Goal: Information Seeking & Learning: Compare options

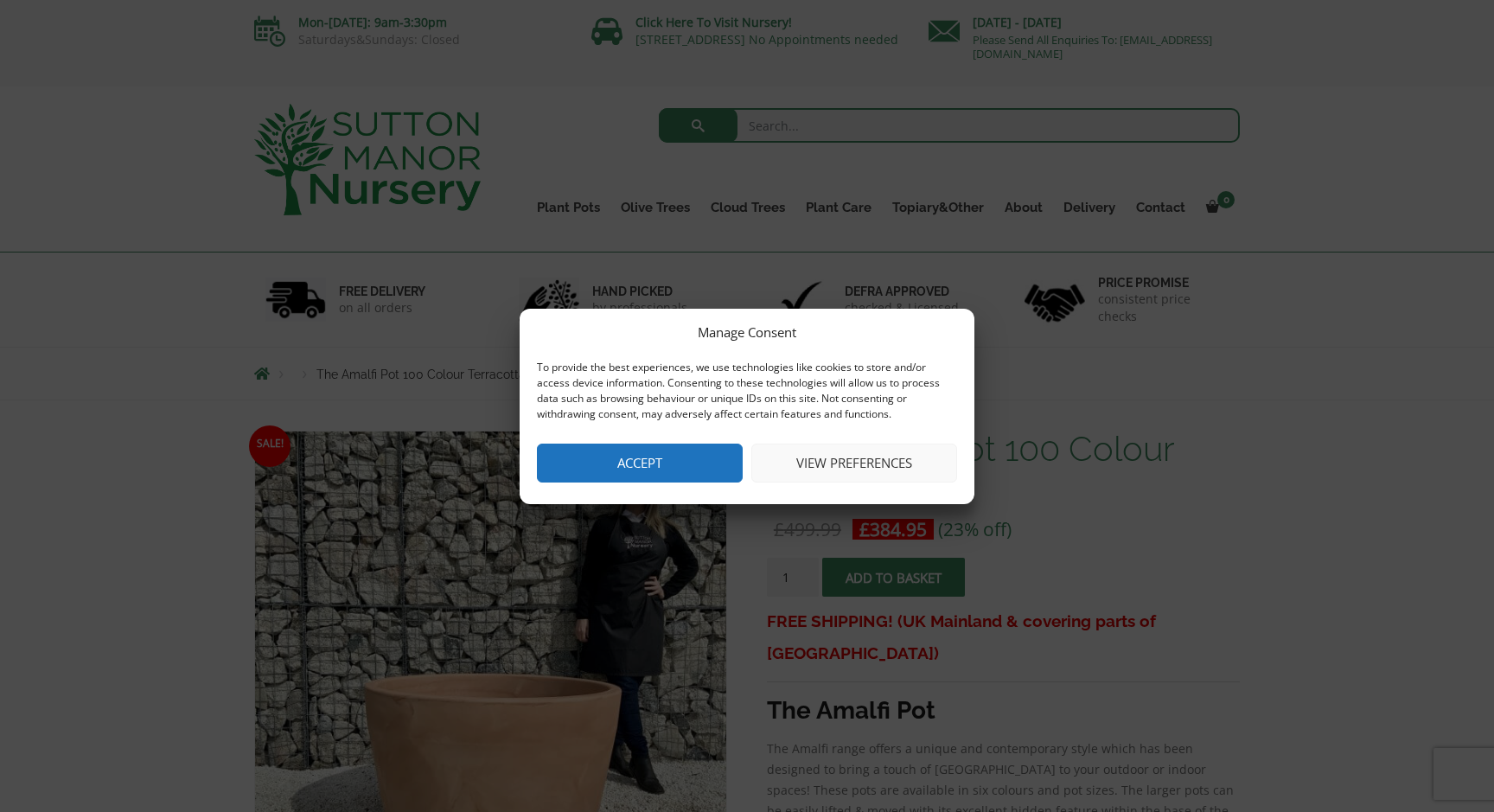
click at [640, 465] on button "Accept" at bounding box center [639, 463] width 205 height 39
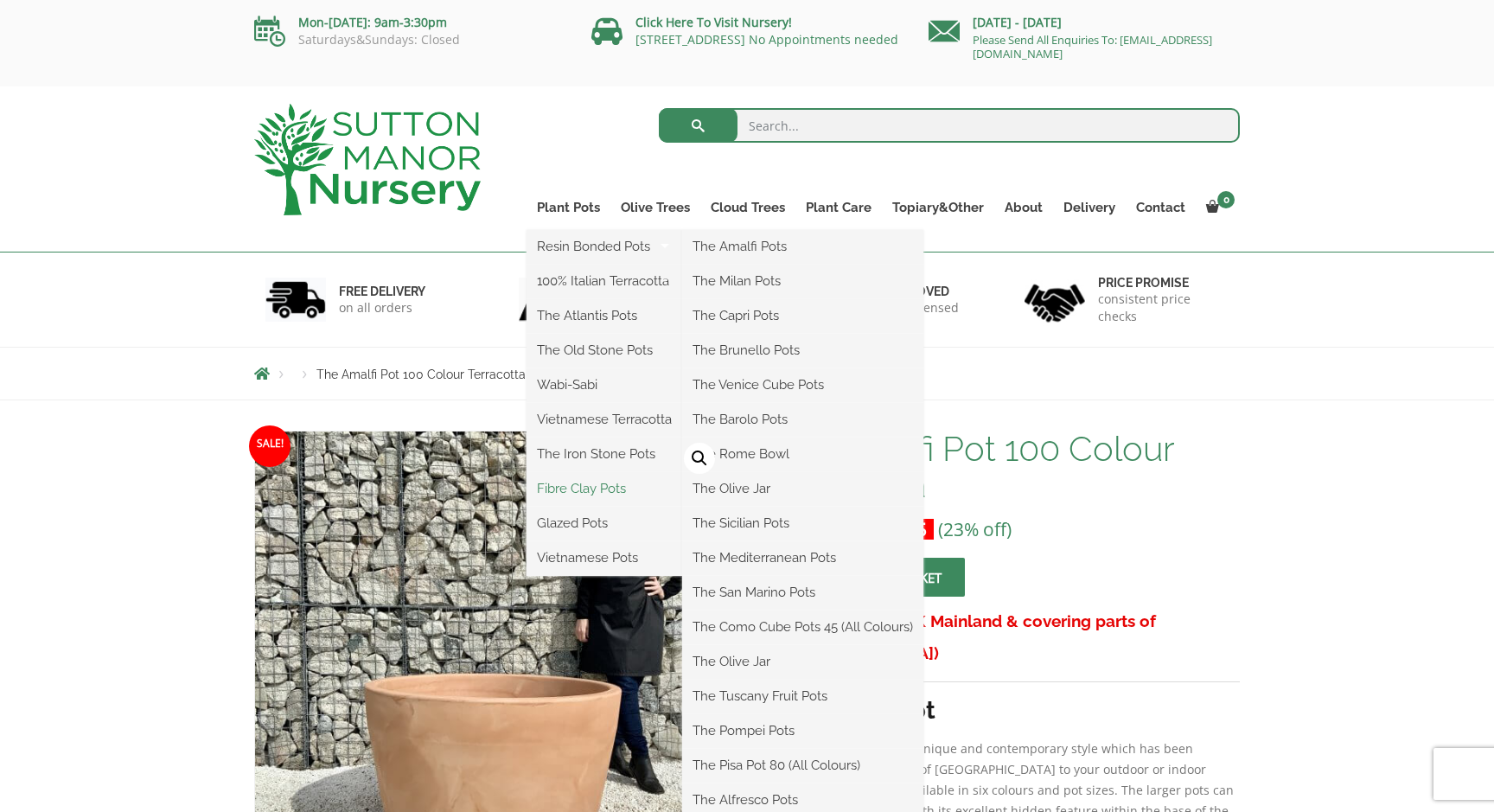
click at [616, 484] on link "Fibre Clay Pots" at bounding box center [604, 488] width 155 height 26
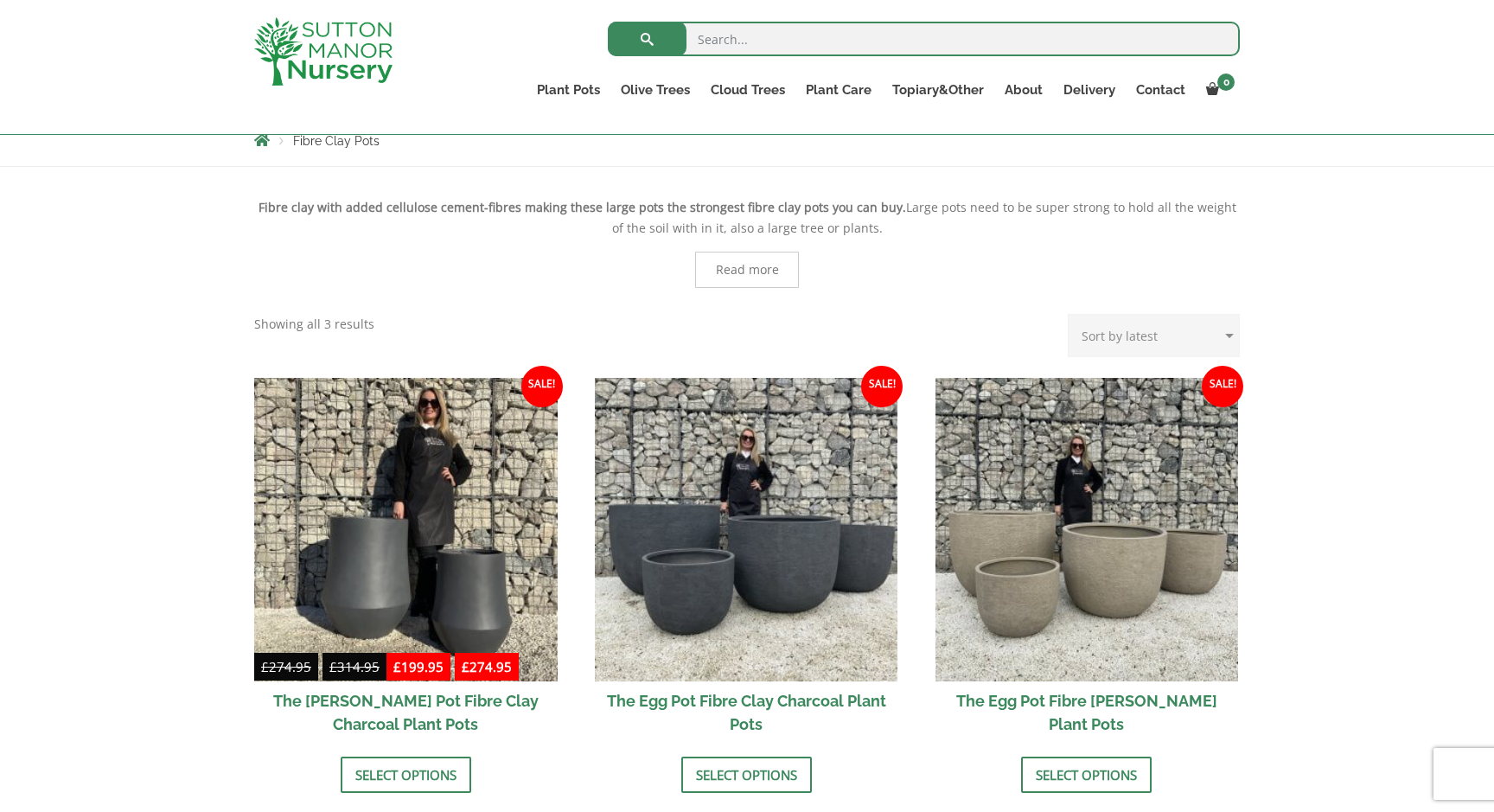
scroll to position [429, 0]
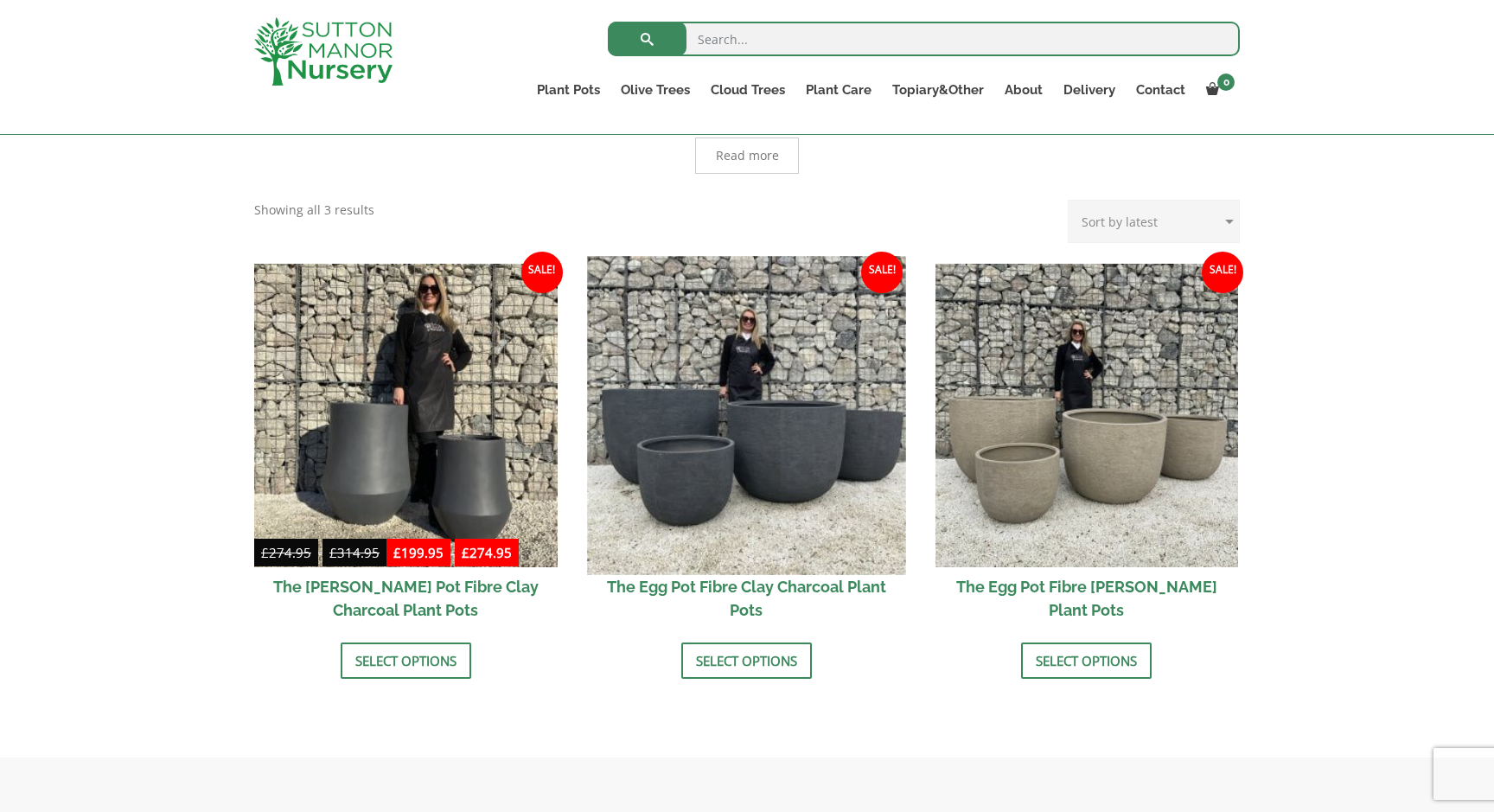
click at [748, 437] on img at bounding box center [747, 415] width 318 height 318
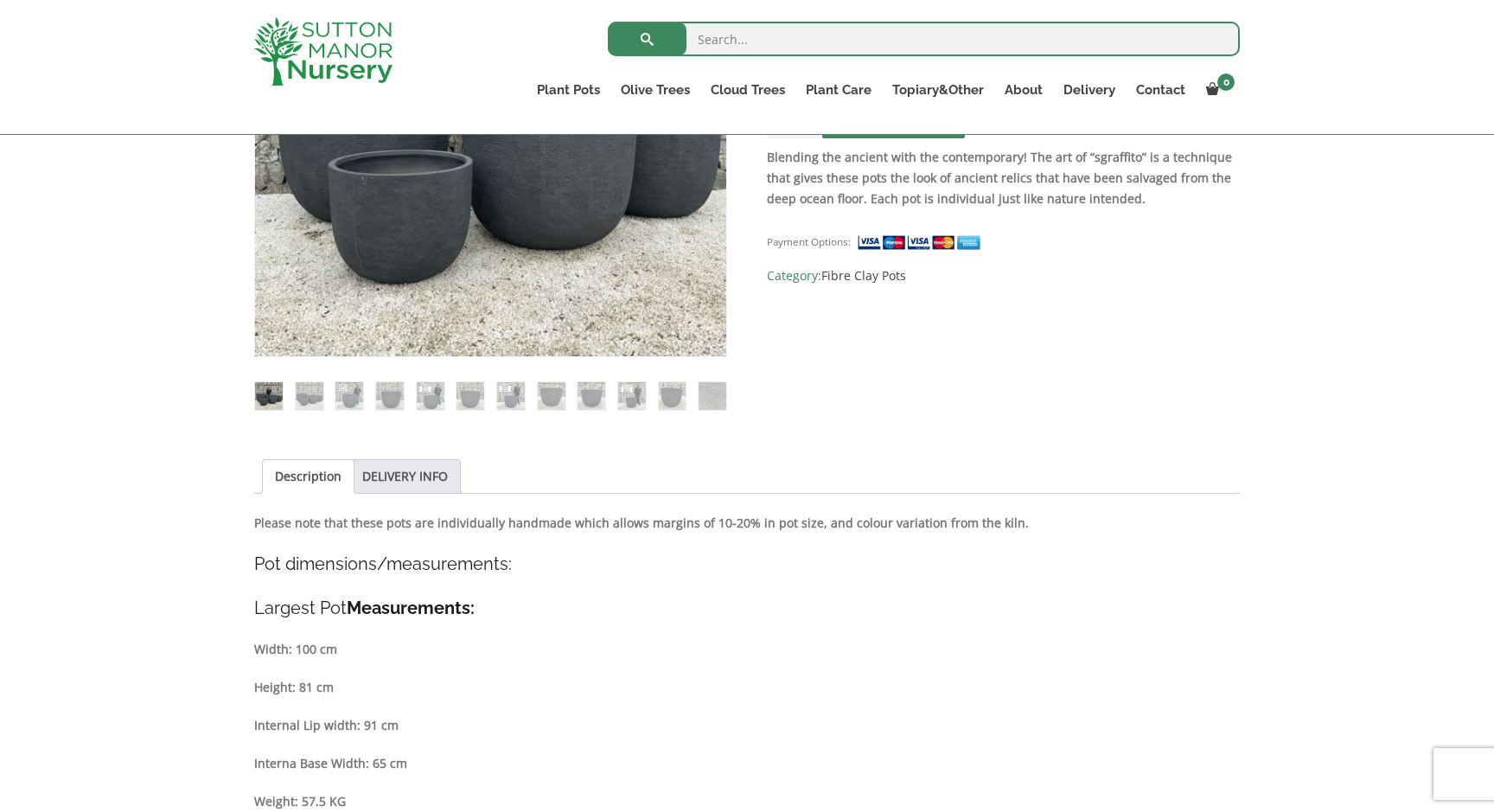
scroll to position [281, 0]
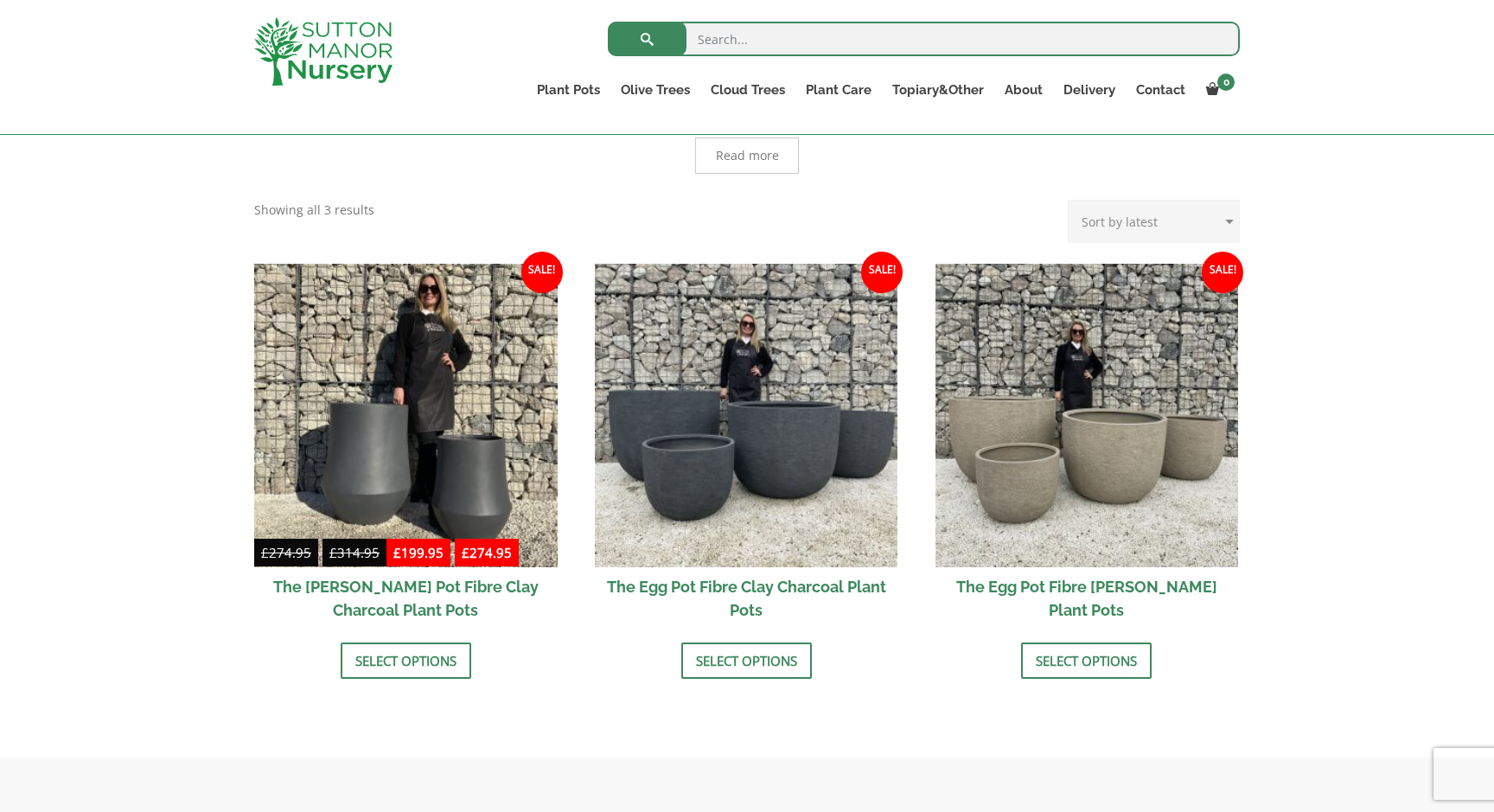
scroll to position [420, 0]
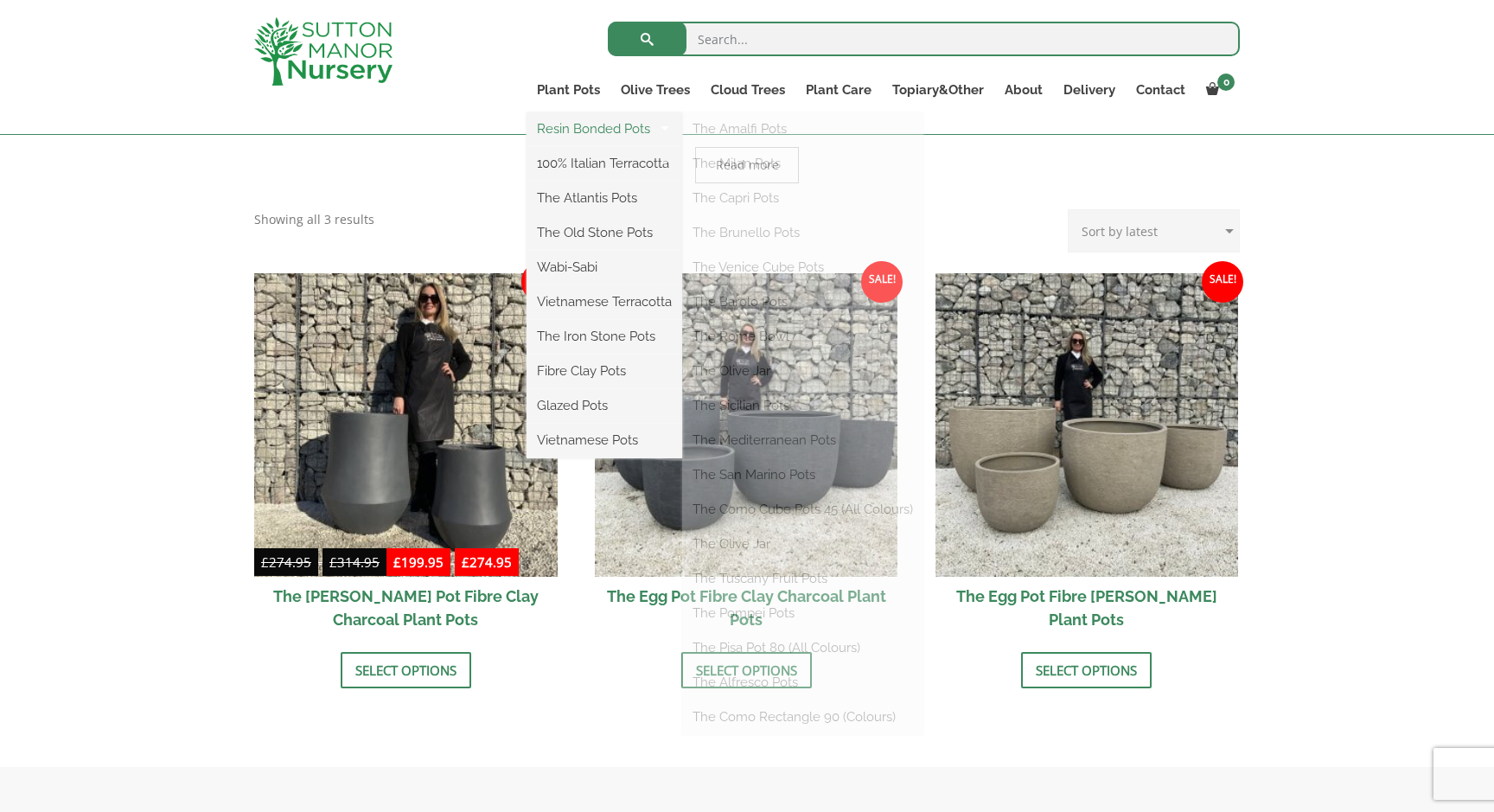
click at [576, 130] on link "Resin Bonded Pots" at bounding box center [604, 129] width 155 height 26
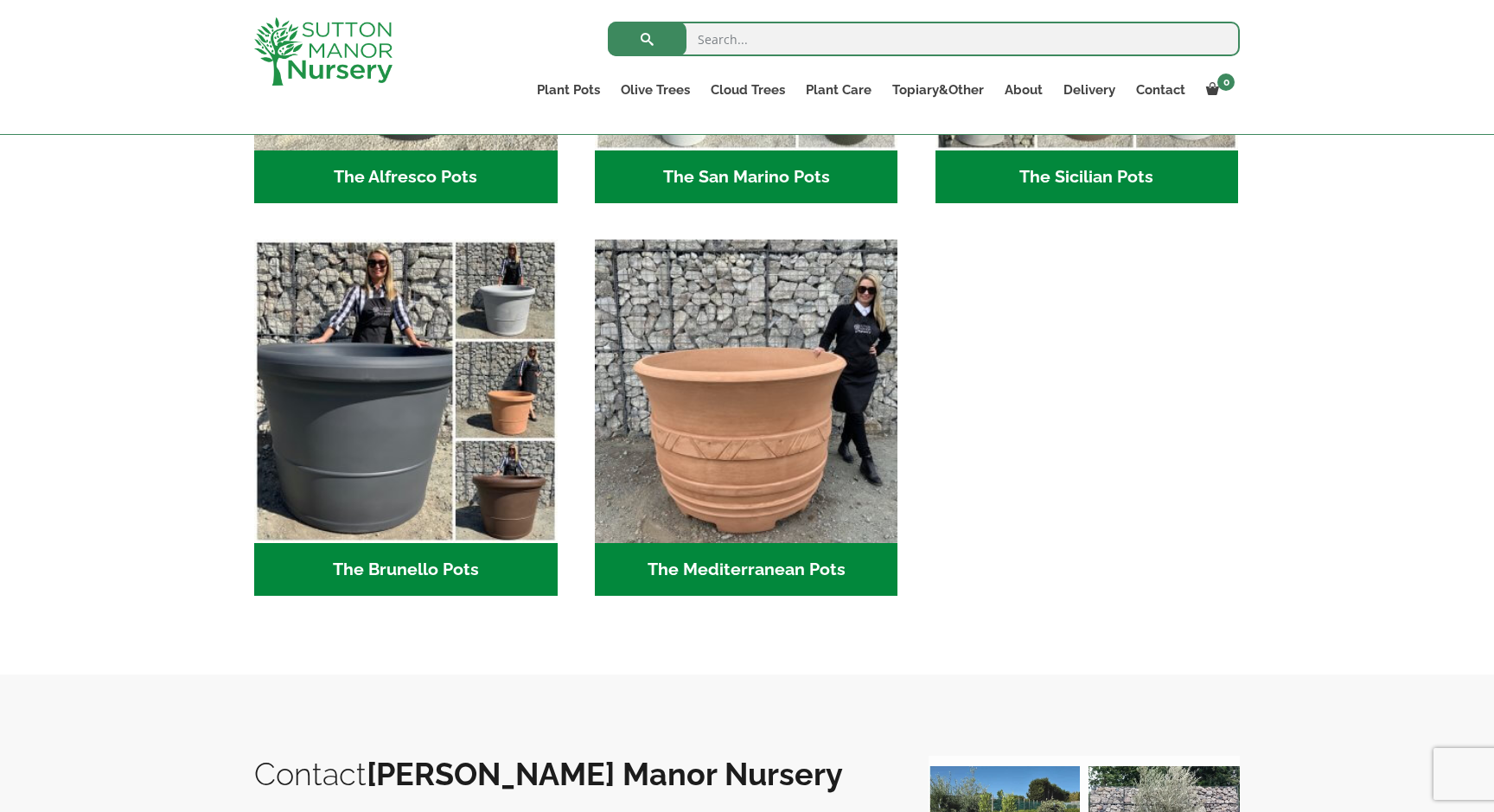
scroll to position [2462, 0]
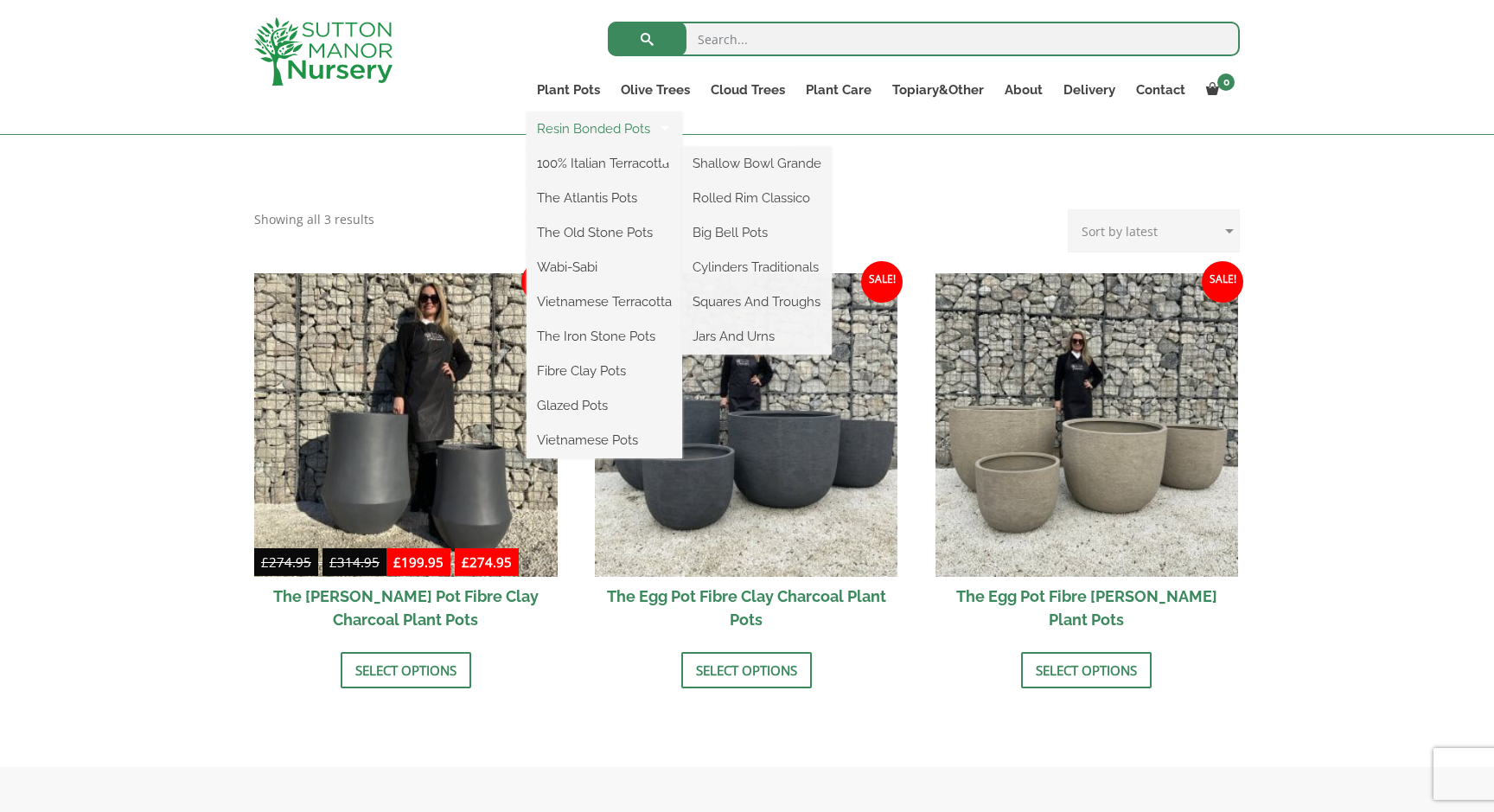
click at [581, 130] on link "Resin Bonded Pots" at bounding box center [604, 129] width 155 height 26
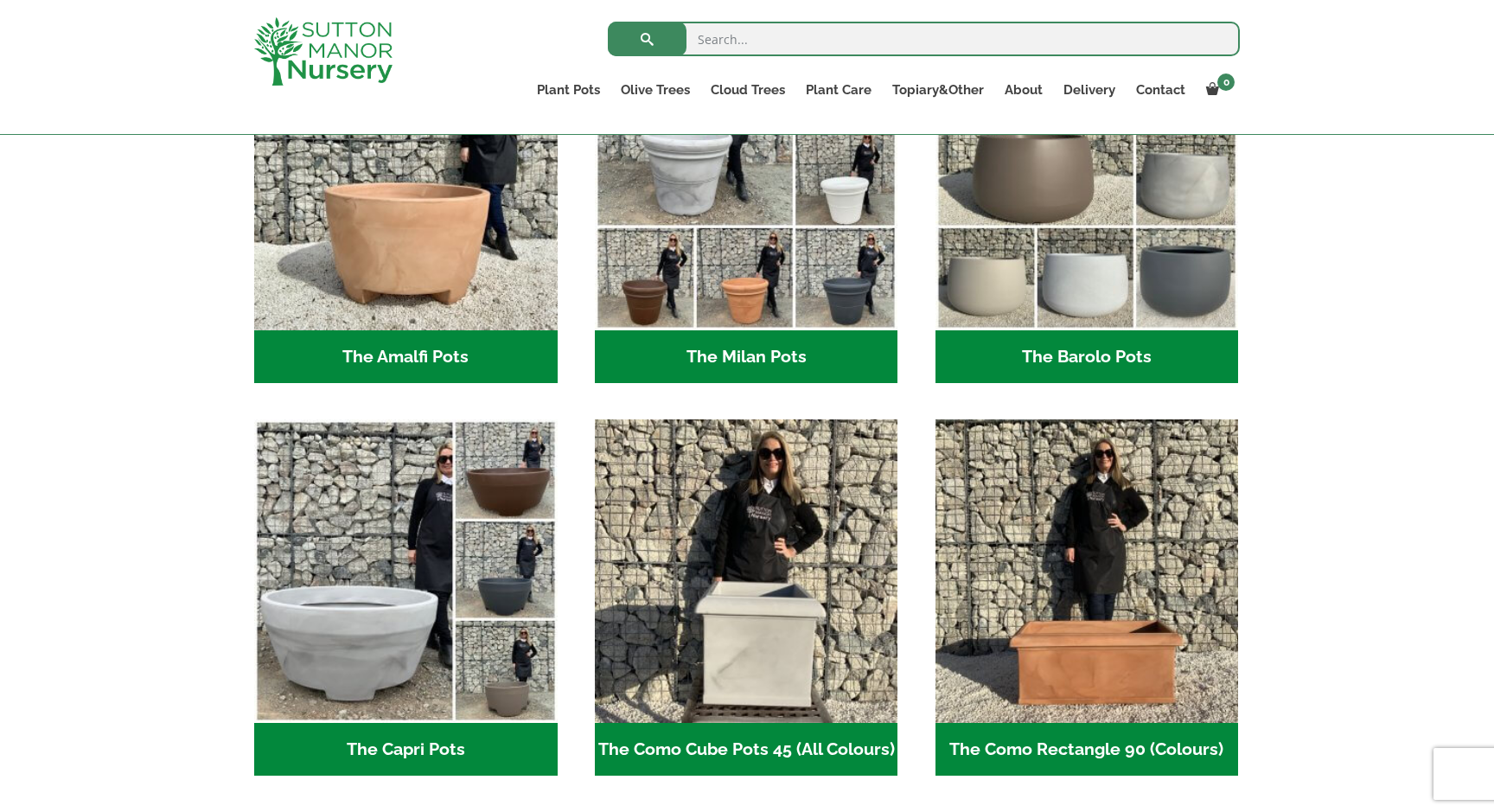
scroll to position [582, 0]
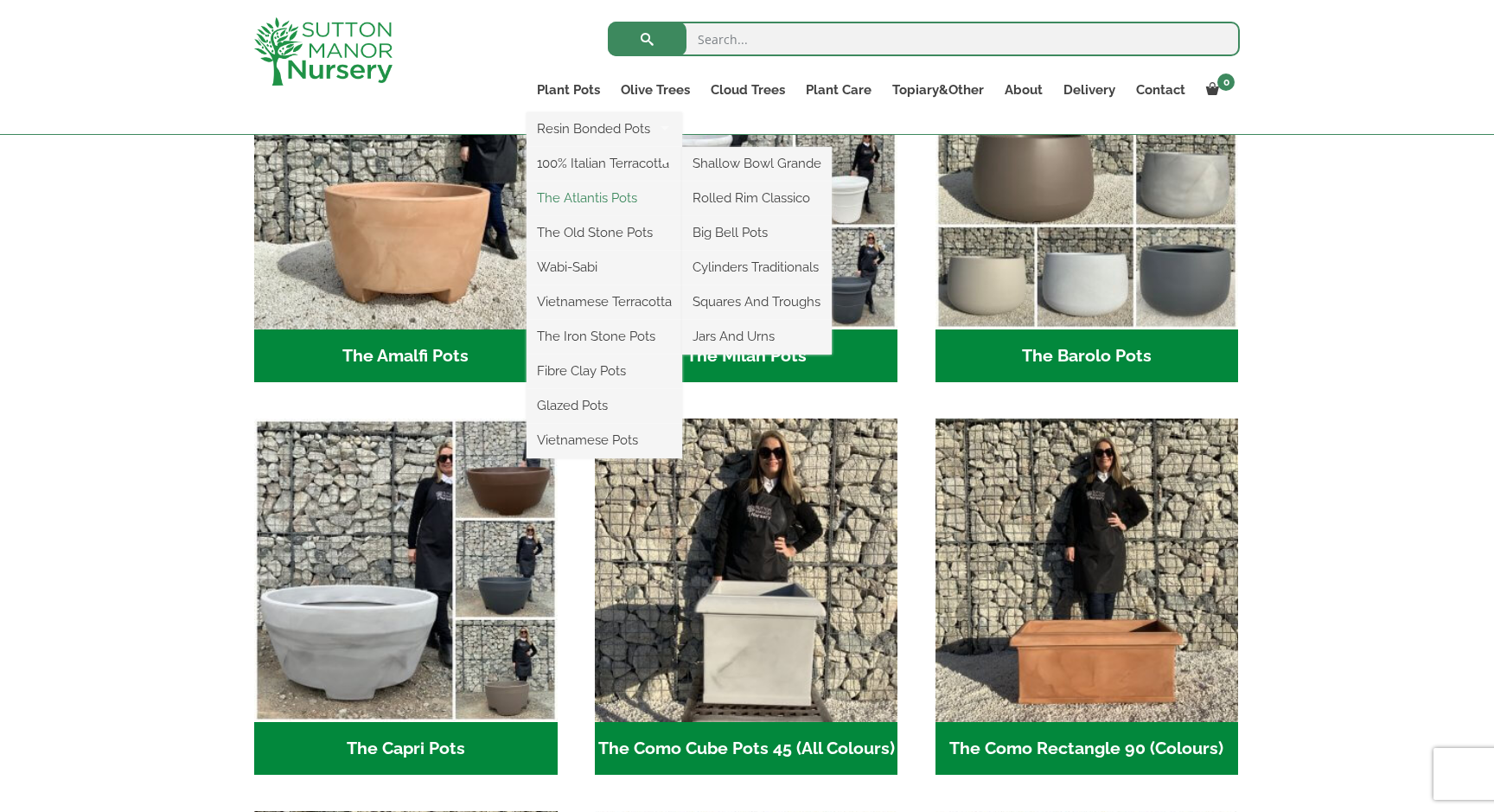
click at [576, 192] on link "The Atlantis Pots" at bounding box center [604, 197] width 155 height 26
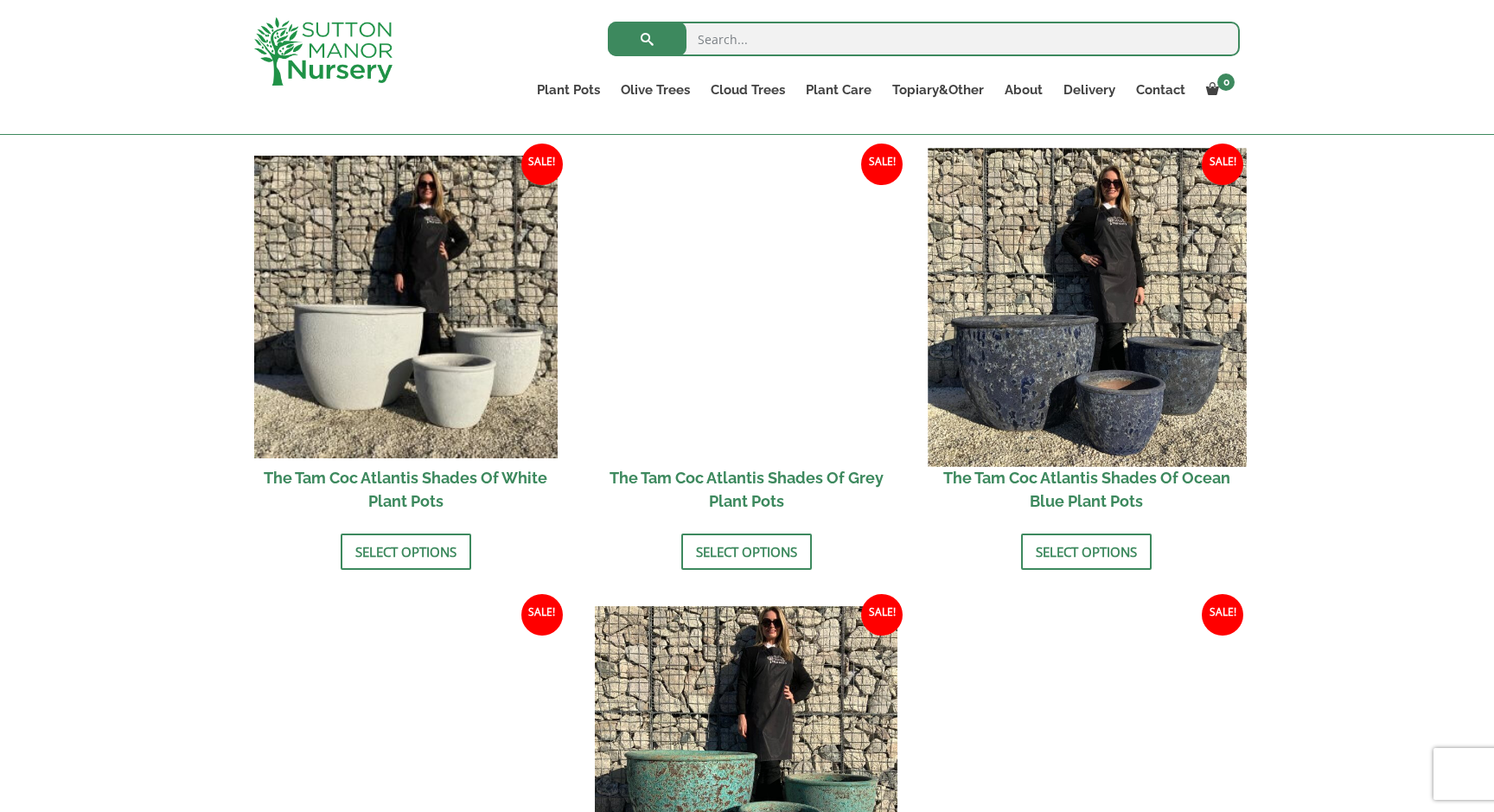
scroll to position [877, 0]
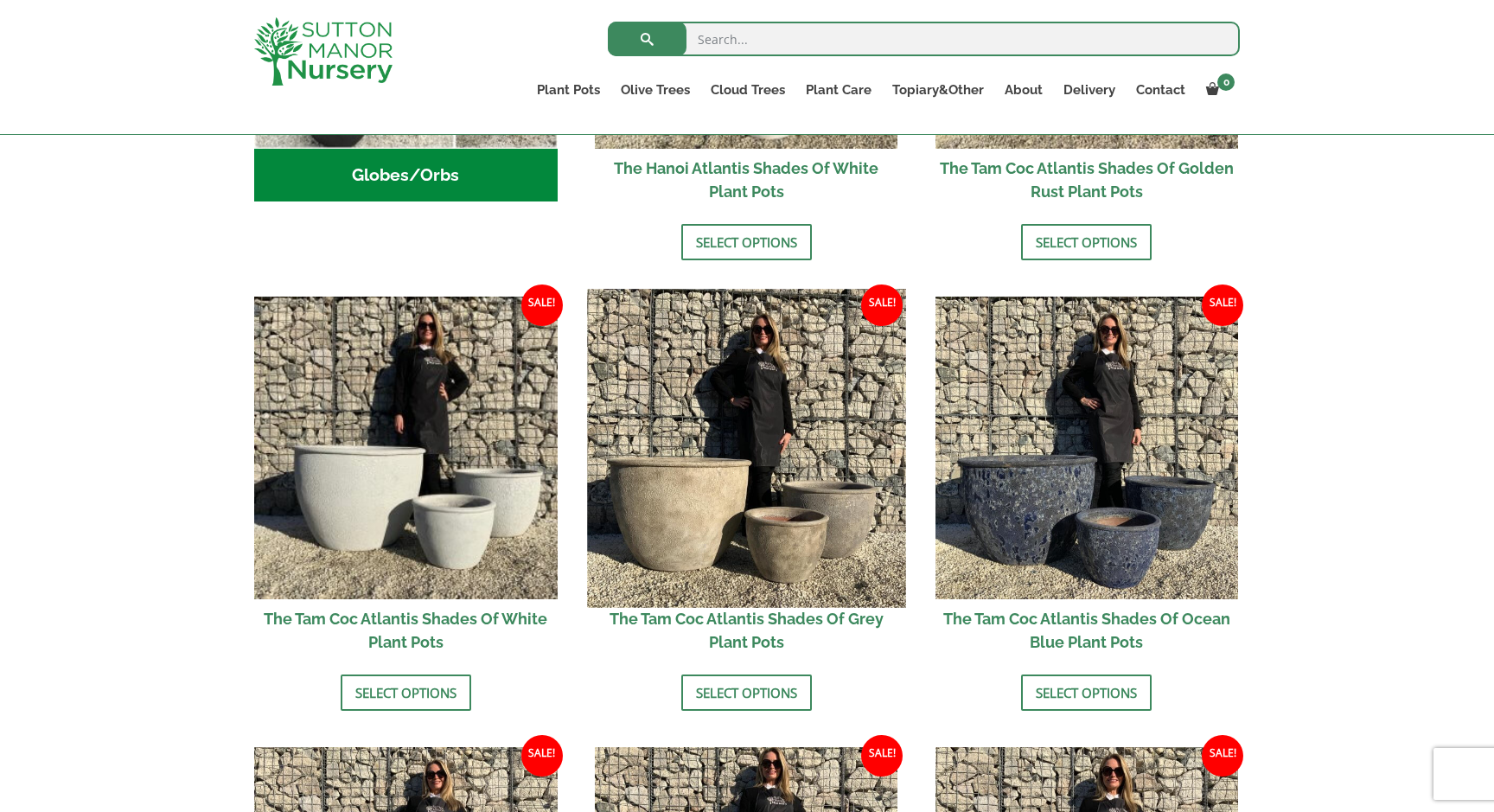
click at [778, 469] on img at bounding box center [747, 448] width 318 height 318
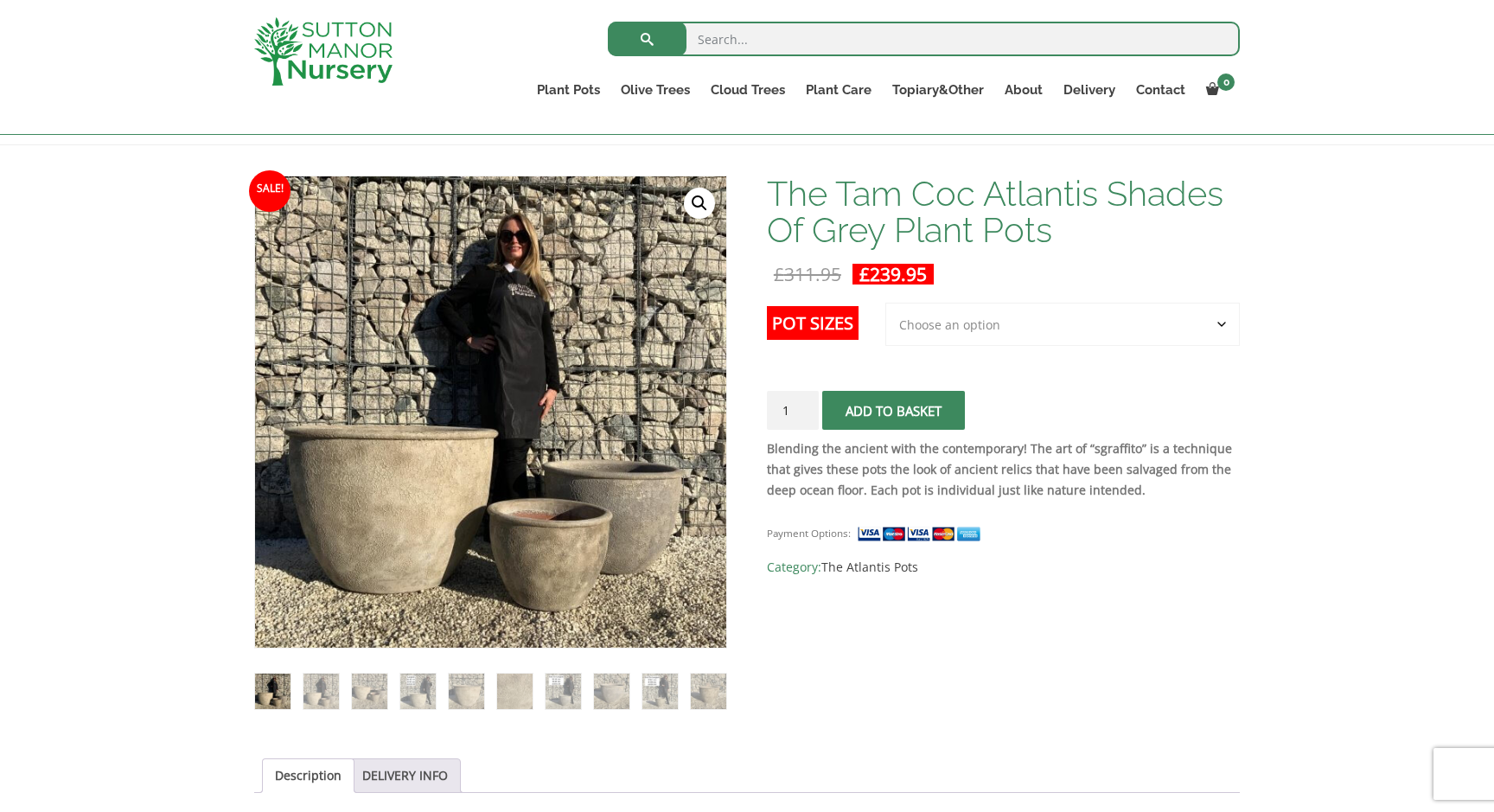
scroll to position [222, 0]
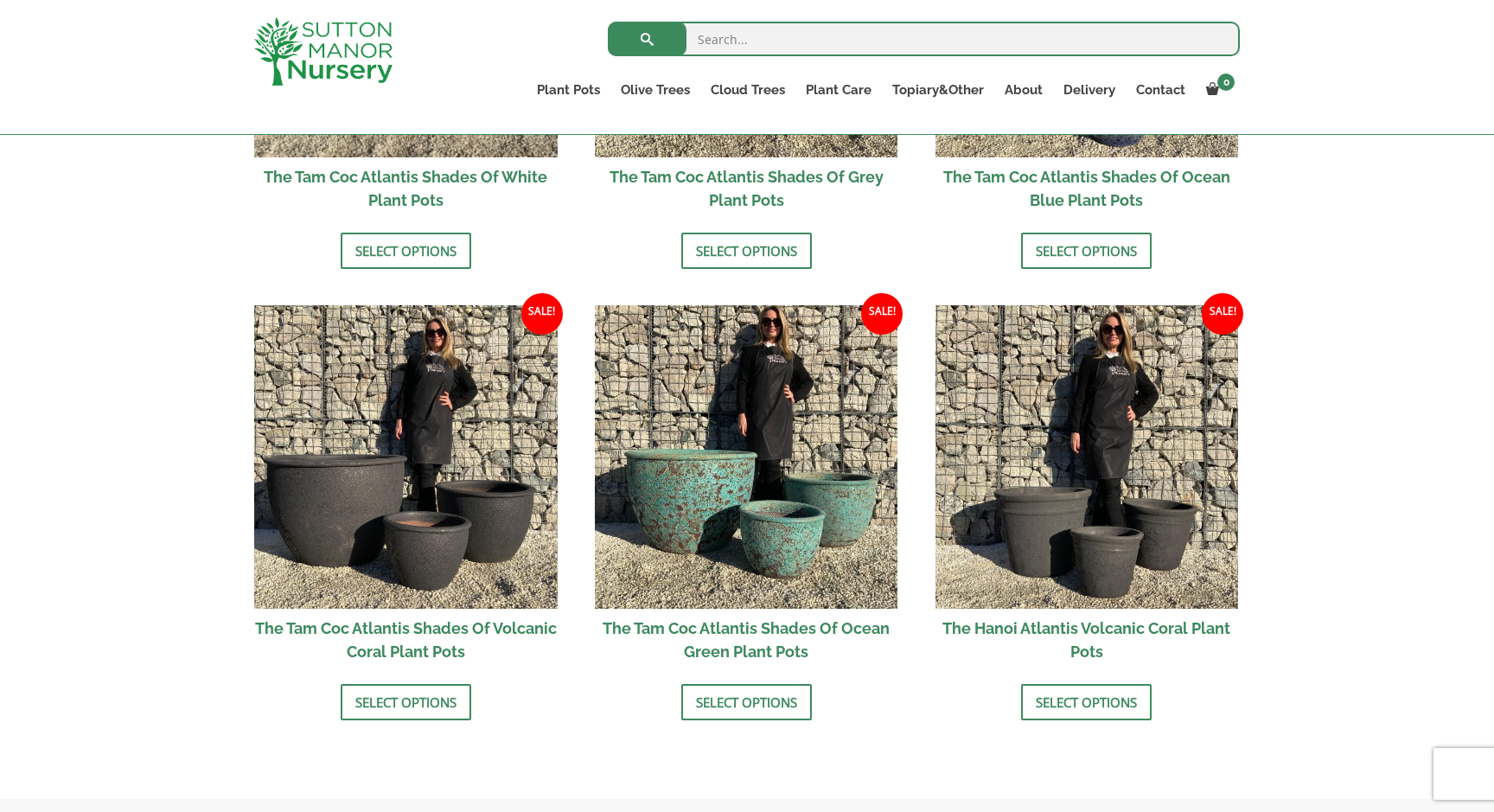
scroll to position [1486, 0]
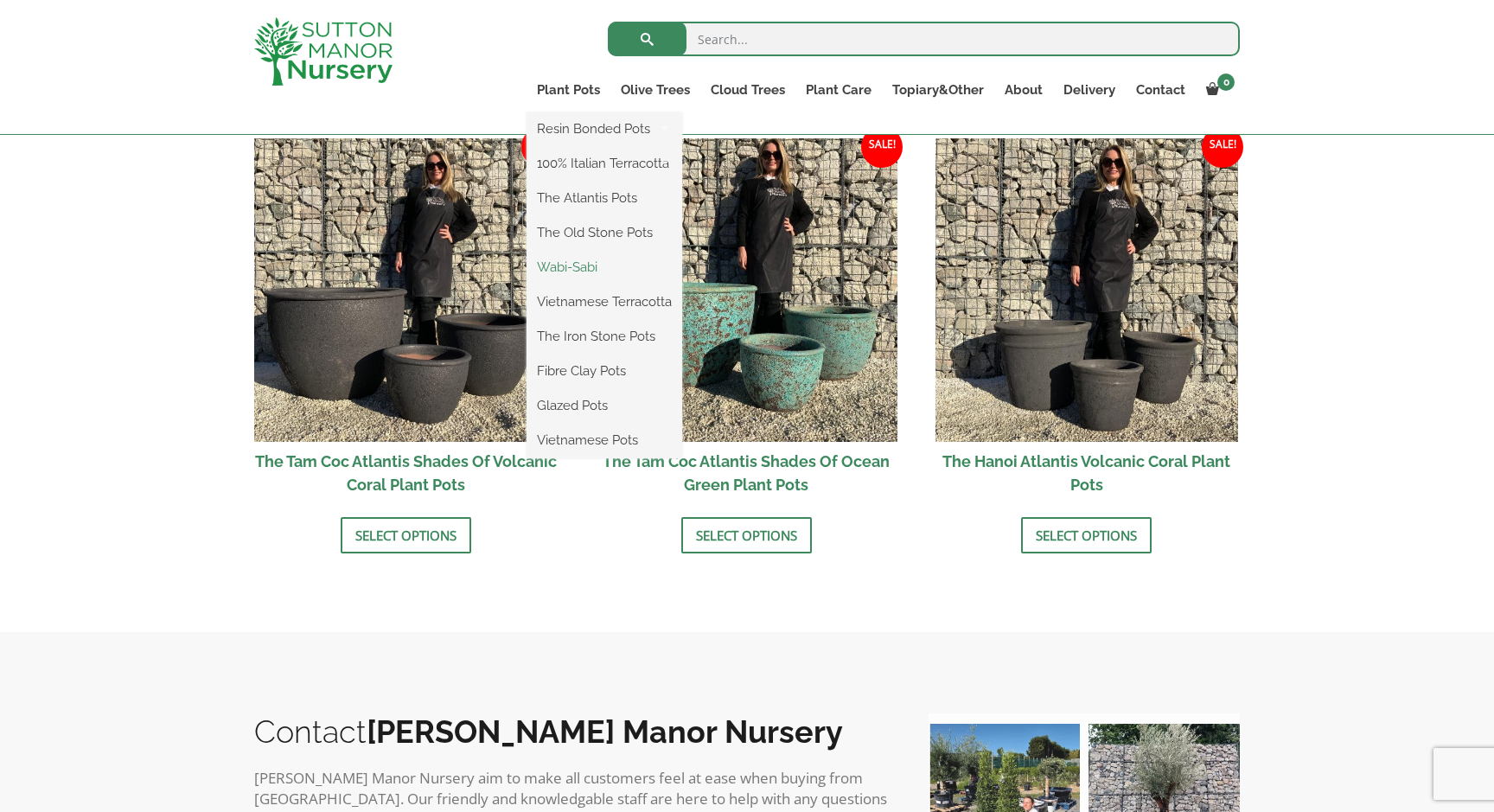
click at [563, 259] on link "Wabi-Sabi" at bounding box center [604, 267] width 155 height 26
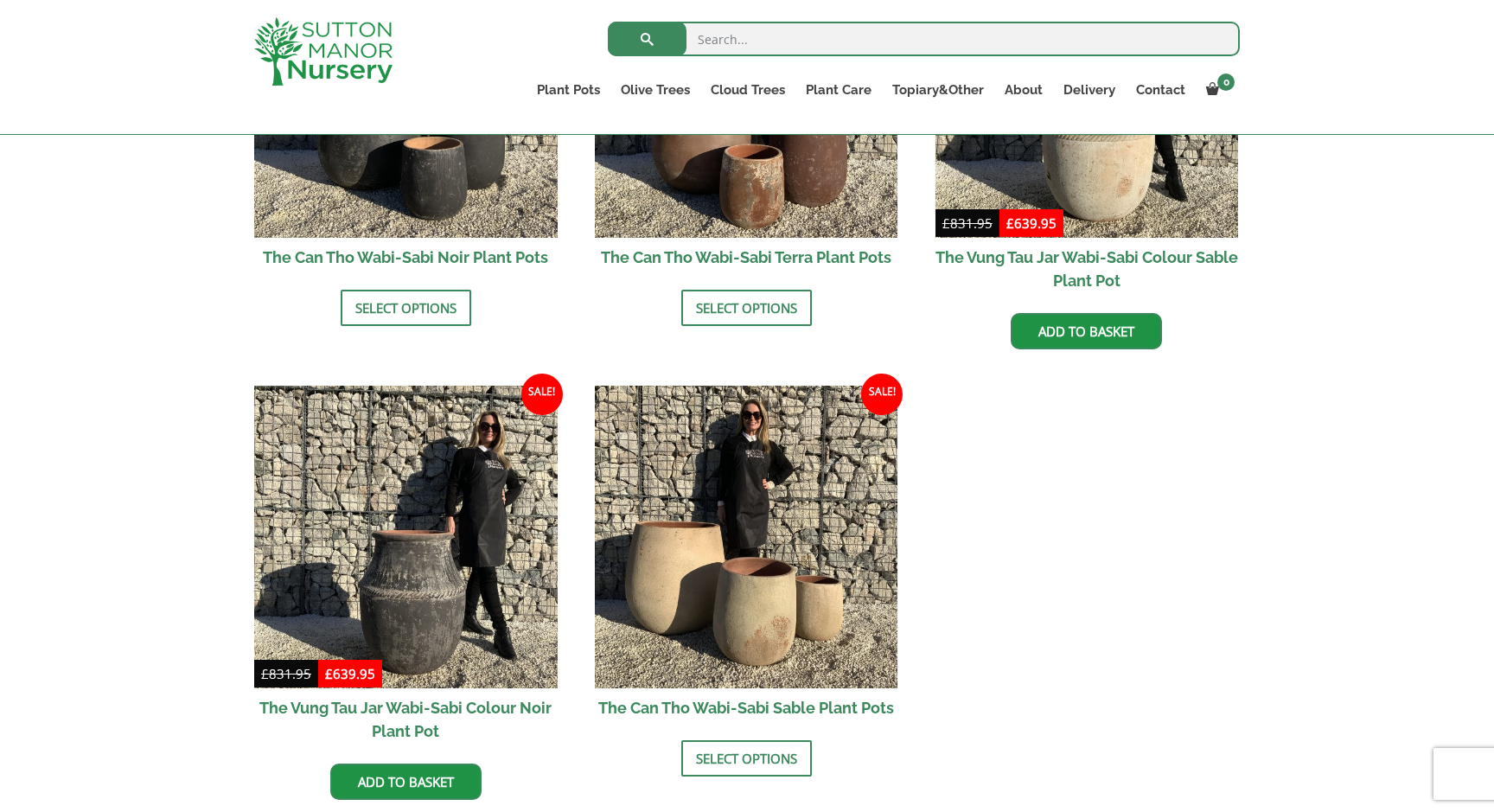
scroll to position [2076, 0]
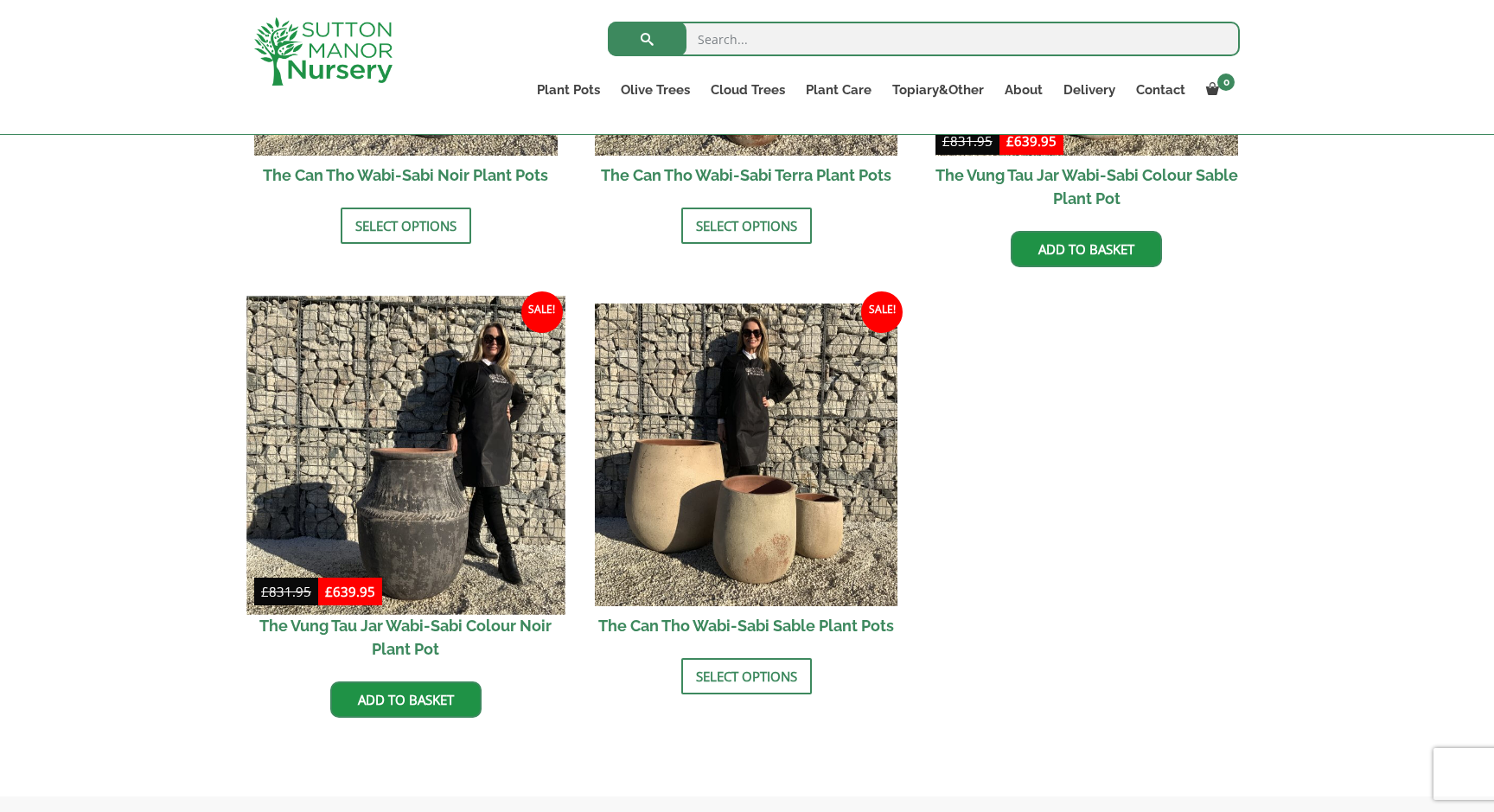
click at [444, 458] on img at bounding box center [406, 455] width 318 height 318
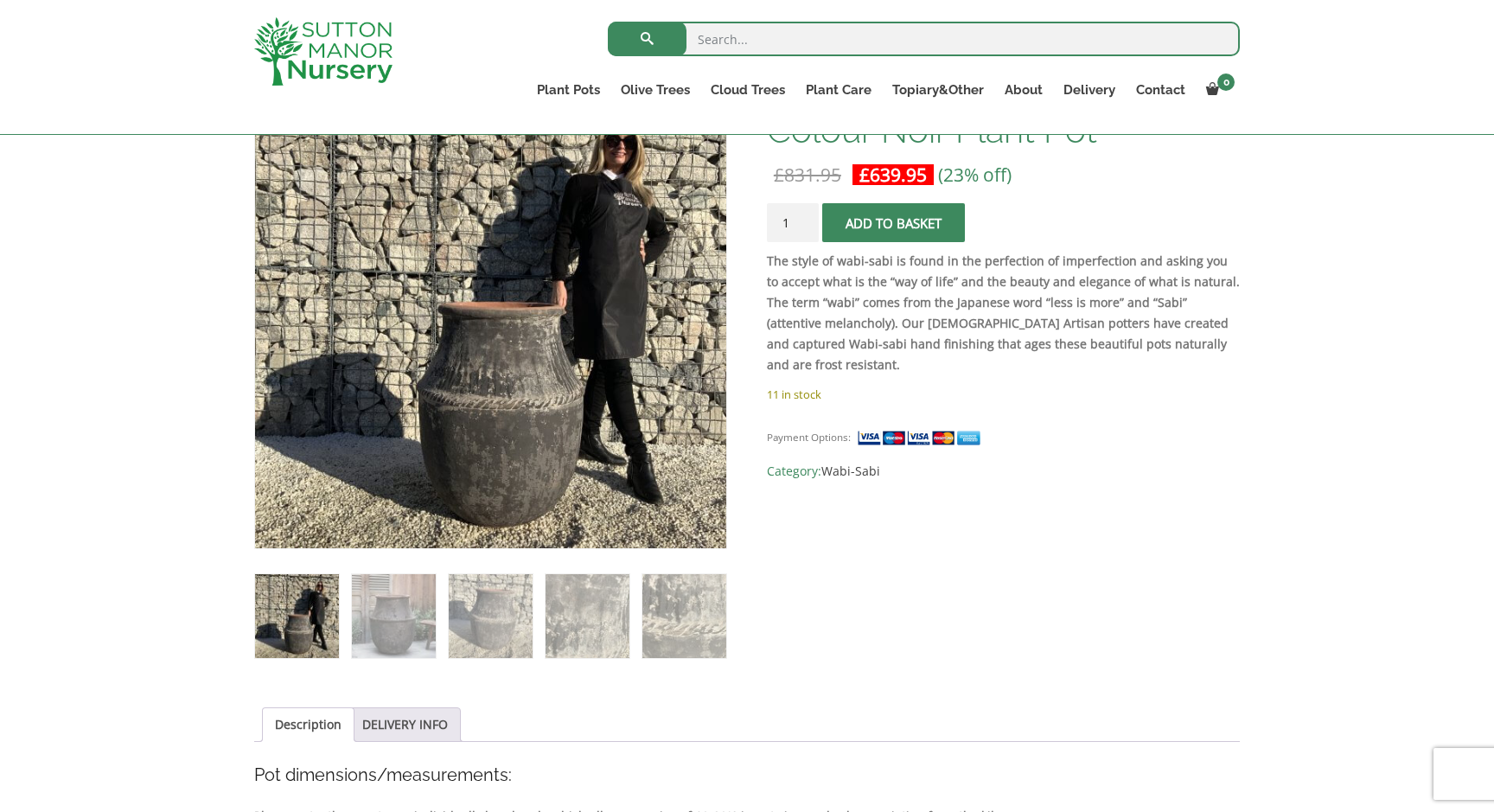
scroll to position [321, 0]
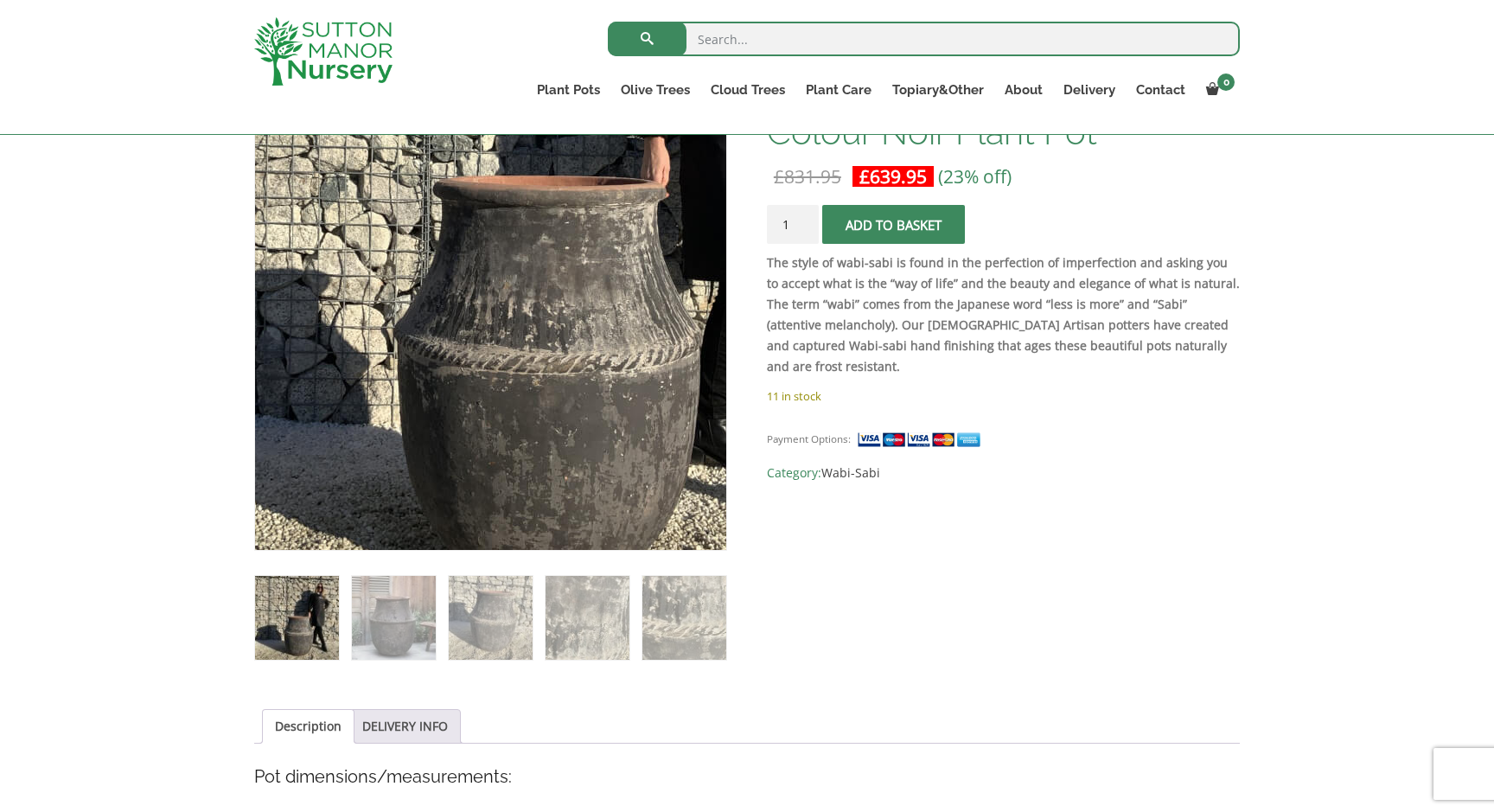
click at [444, 458] on img at bounding box center [529, 195] width 864 height 864
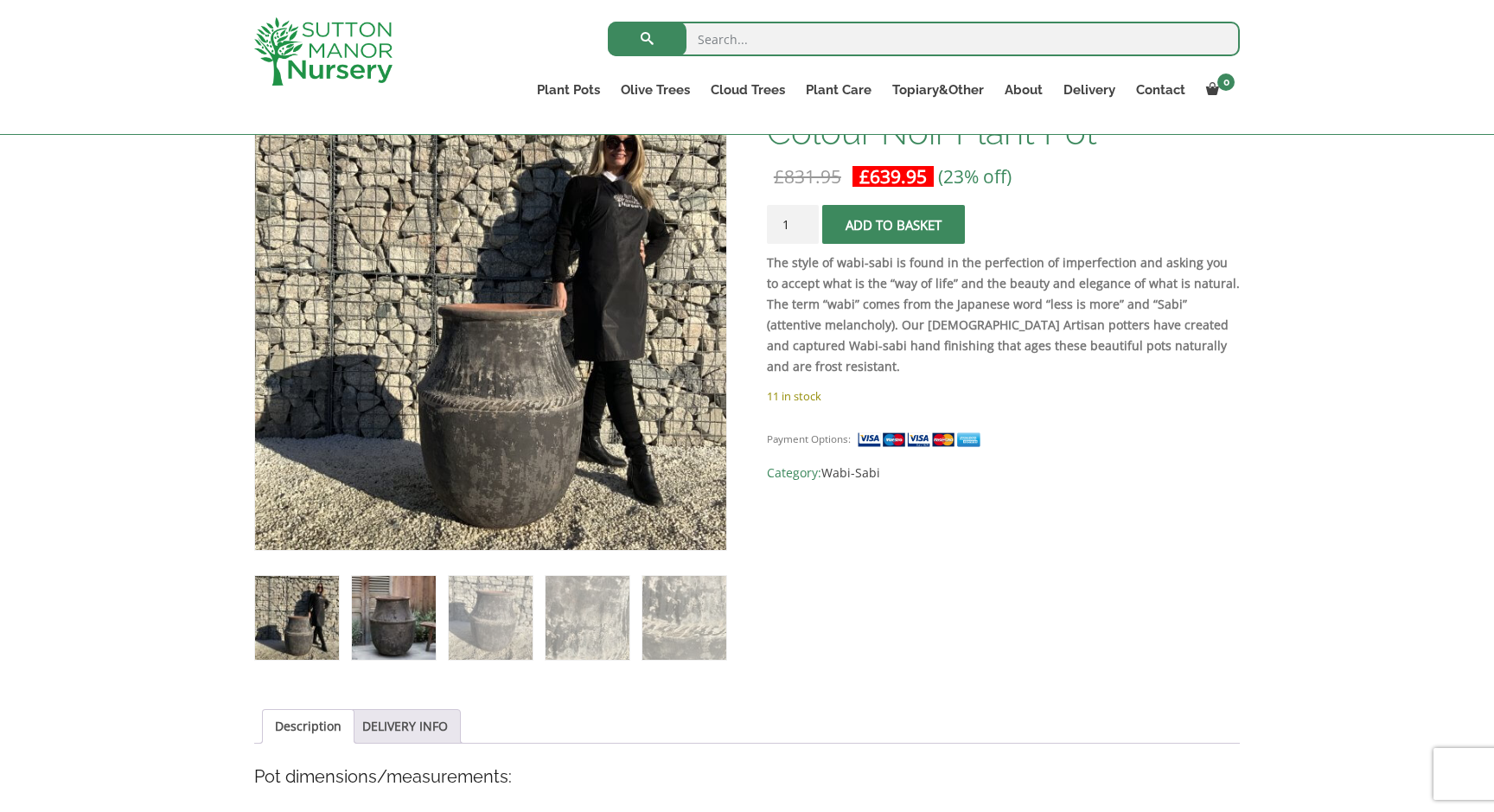
click at [399, 604] on img at bounding box center [393, 617] width 83 height 83
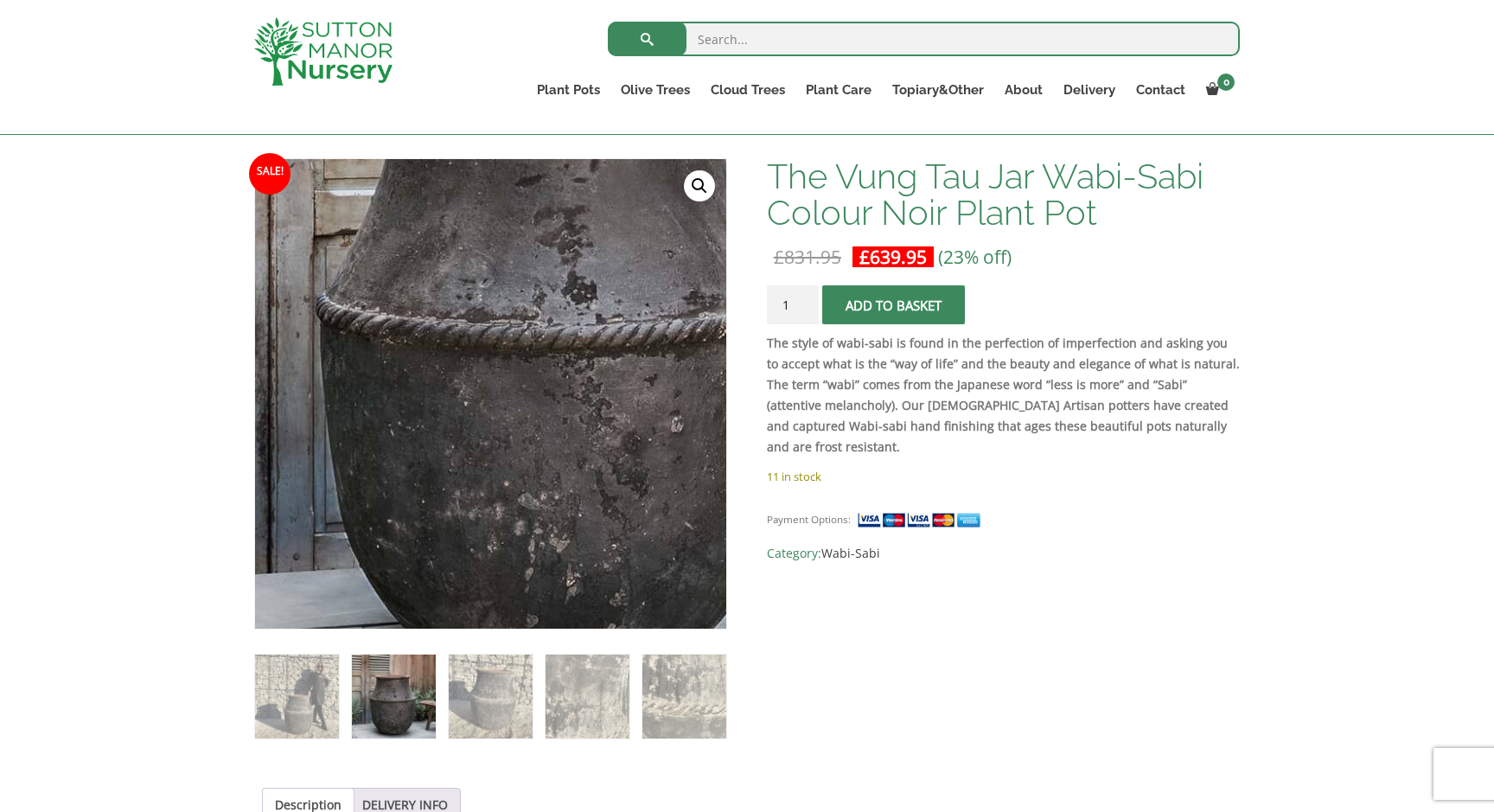
scroll to position [242, 0]
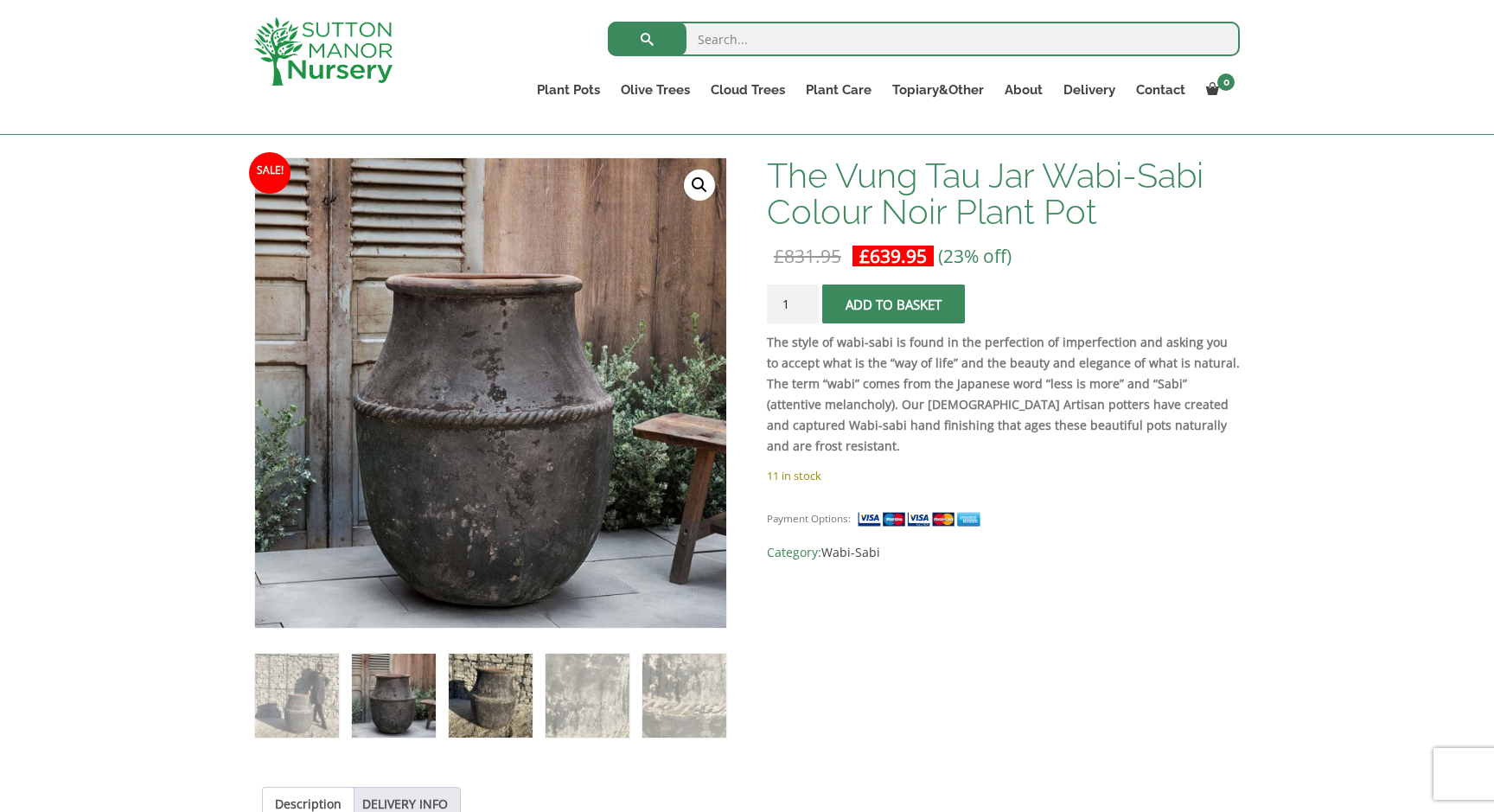
click at [479, 700] on img at bounding box center [490, 694] width 83 height 83
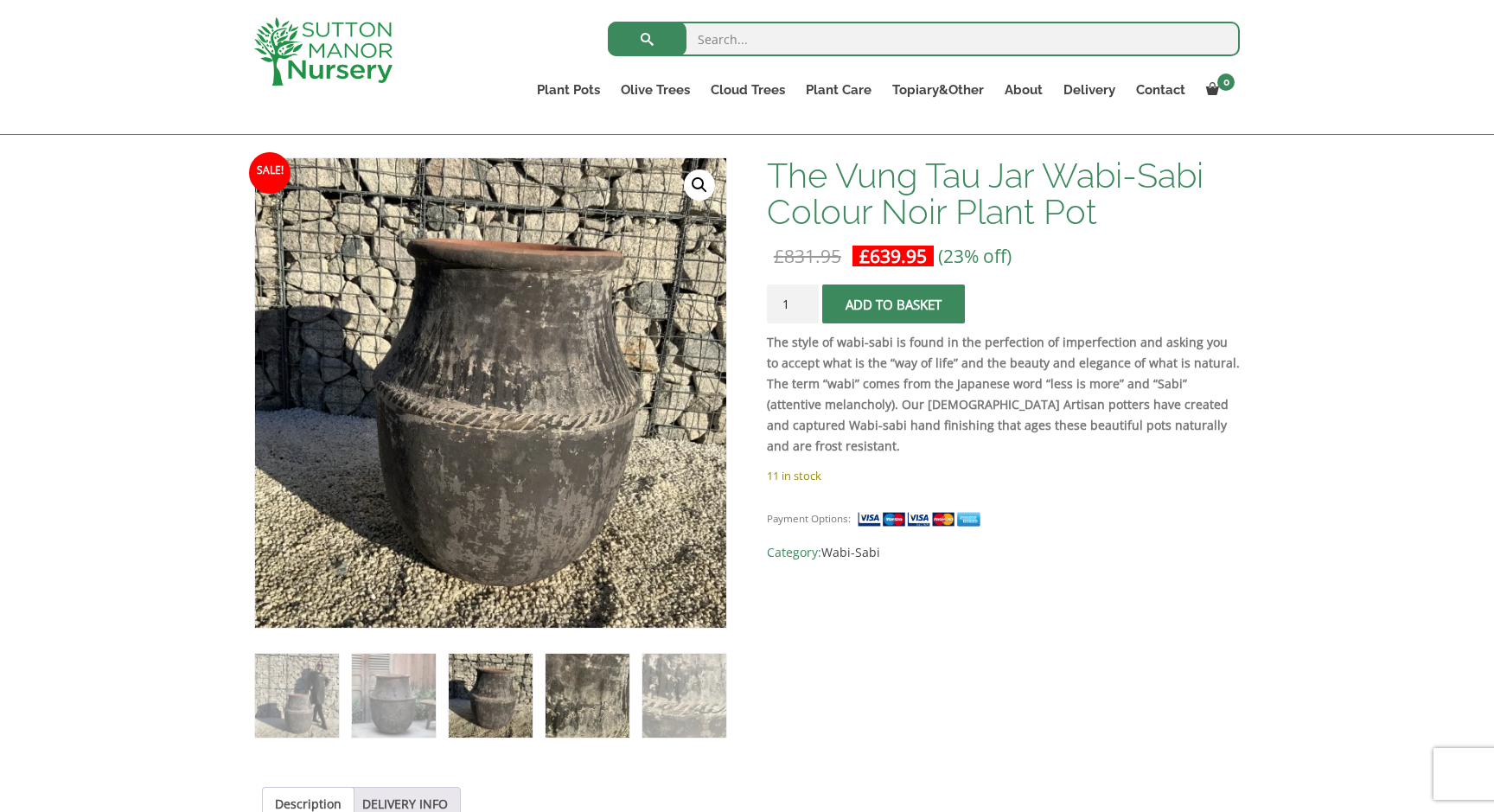
click at [588, 704] on img at bounding box center [586, 694] width 83 height 83
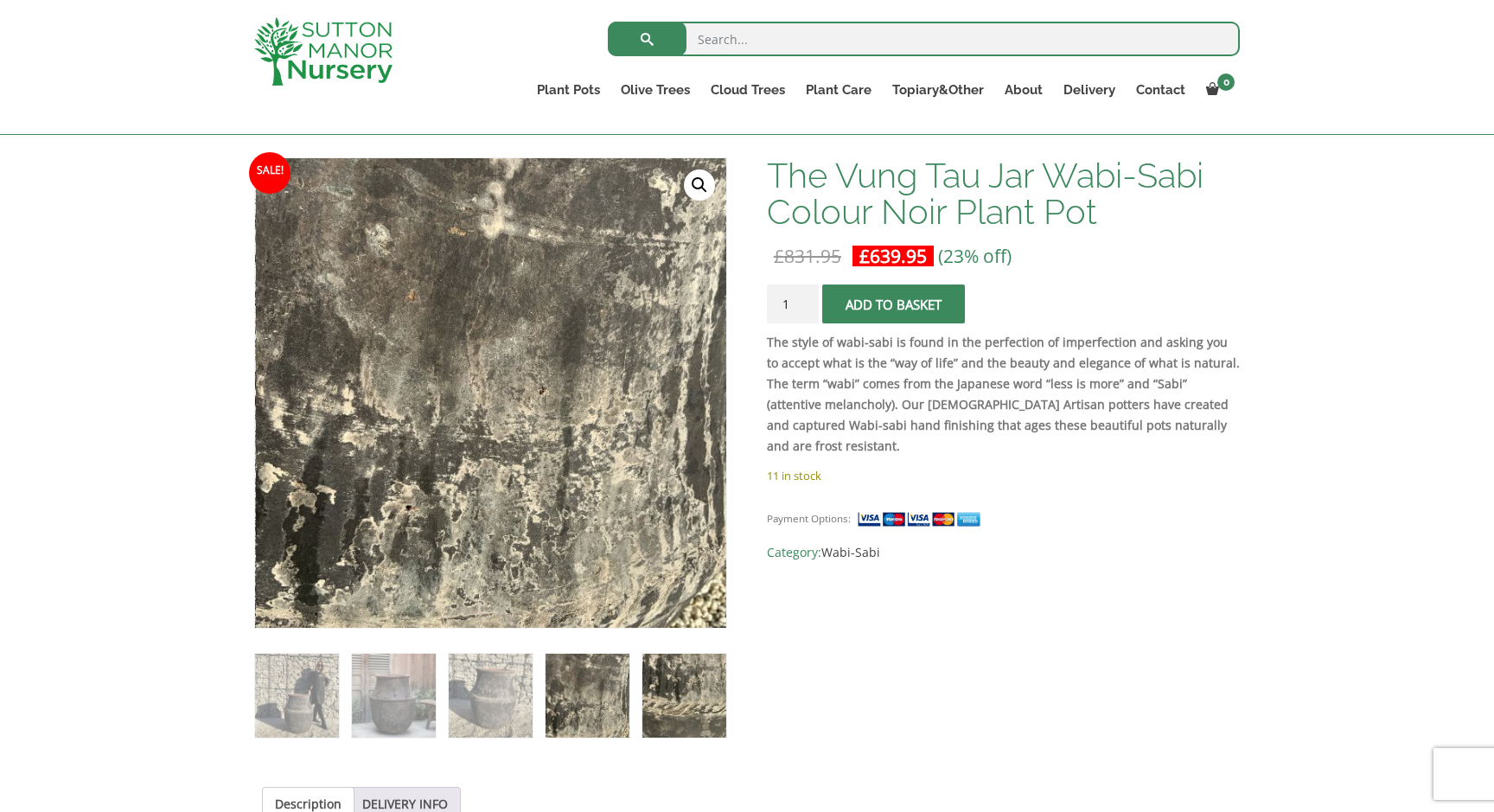
click at [686, 686] on img at bounding box center [684, 694] width 83 height 83
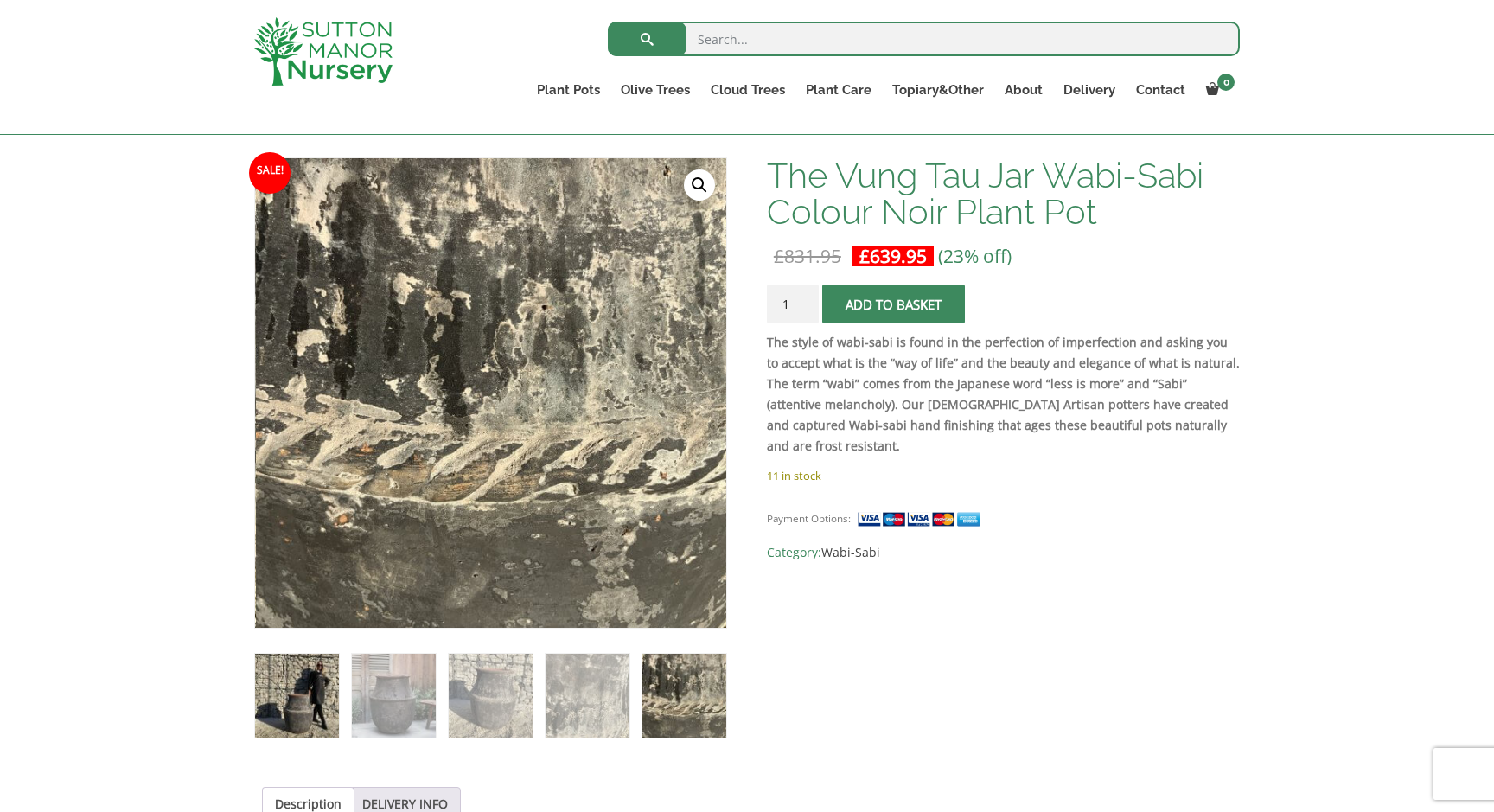
click at [295, 699] on img at bounding box center [297, 694] width 83 height 83
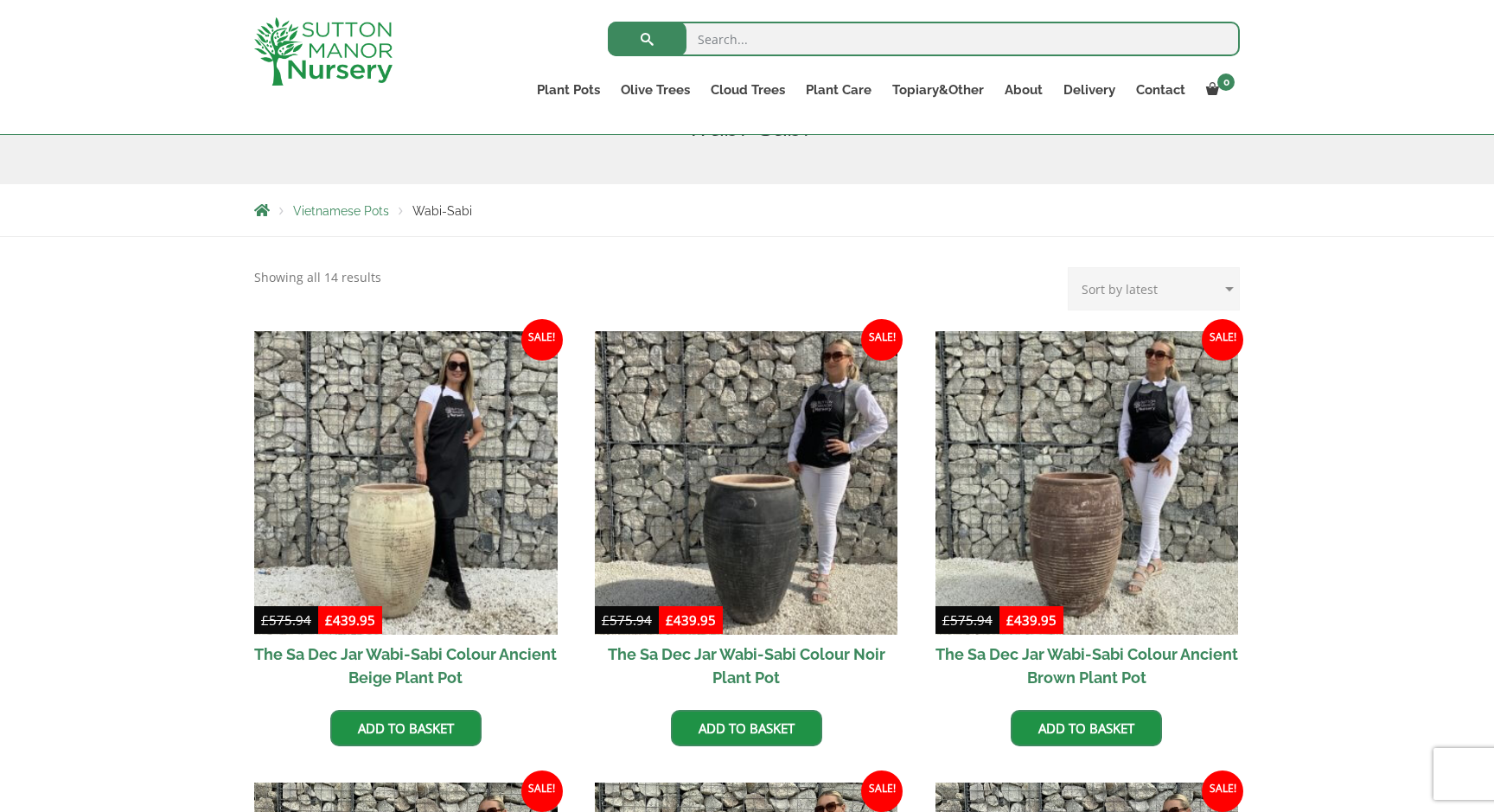
scroll to position [263, 0]
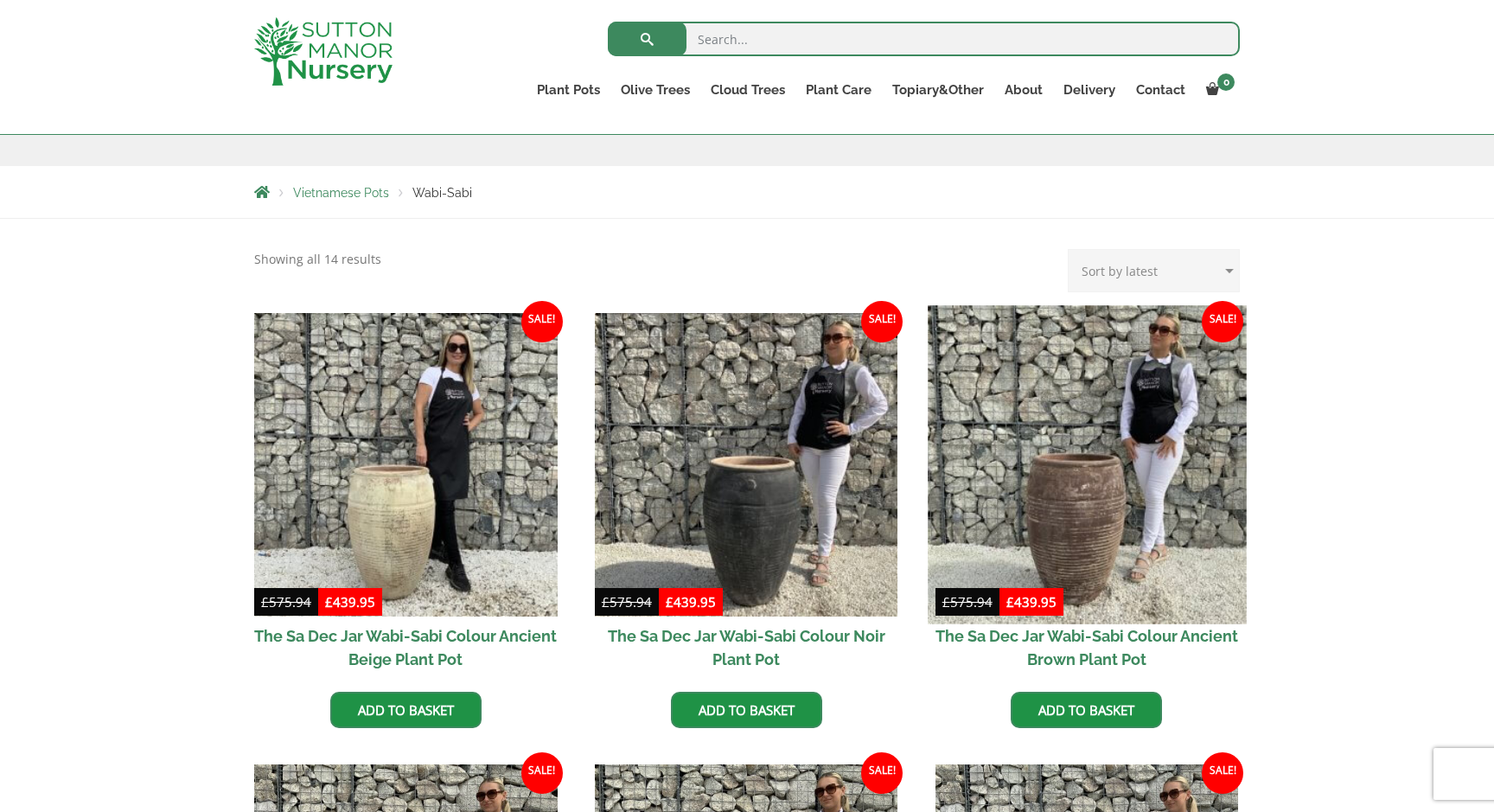
click at [1114, 478] on img at bounding box center [1086, 464] width 318 height 318
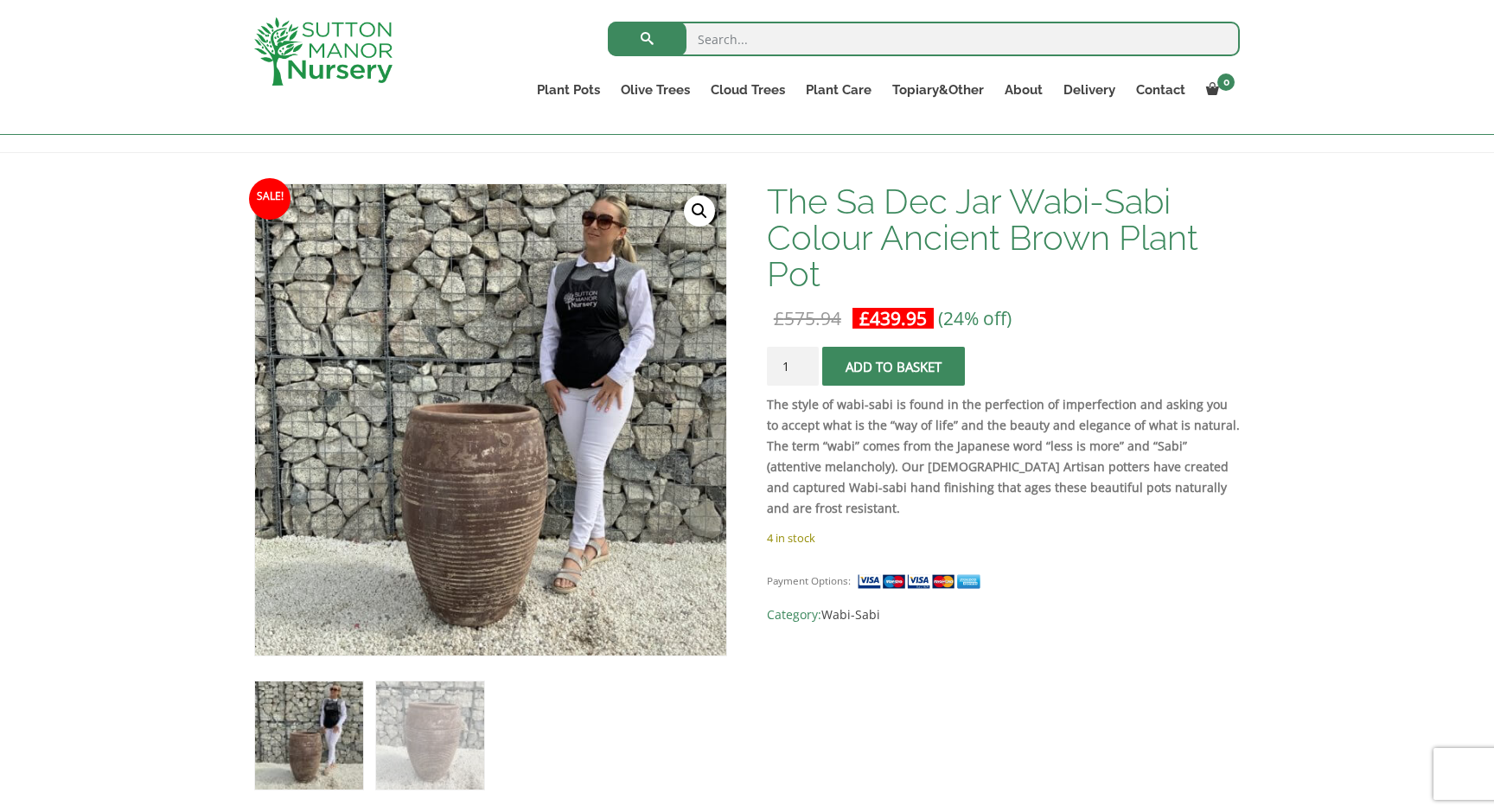
scroll to position [242, 0]
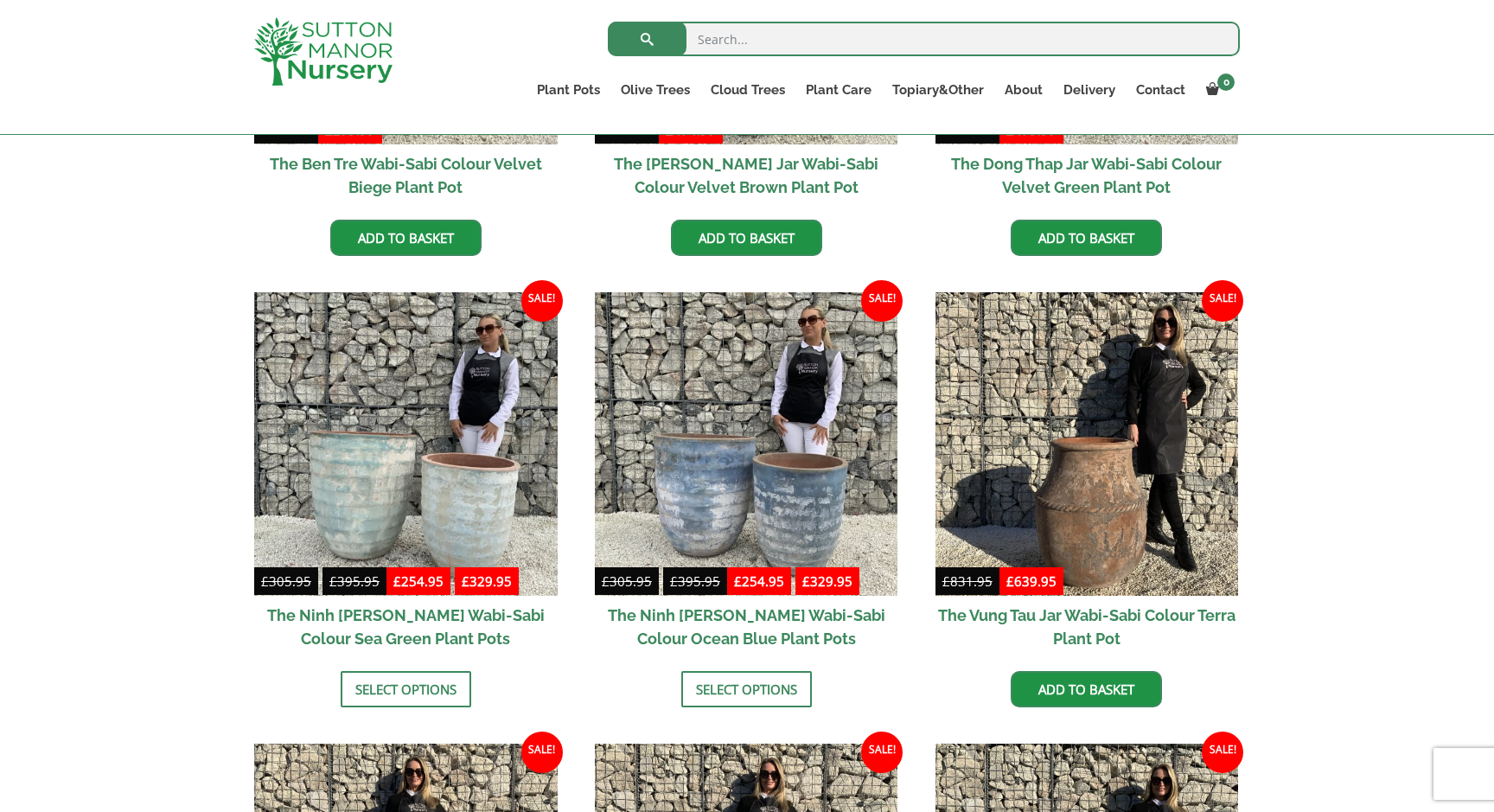
scroll to position [1265, 0]
